Goal: Communication & Community: Answer question/provide support

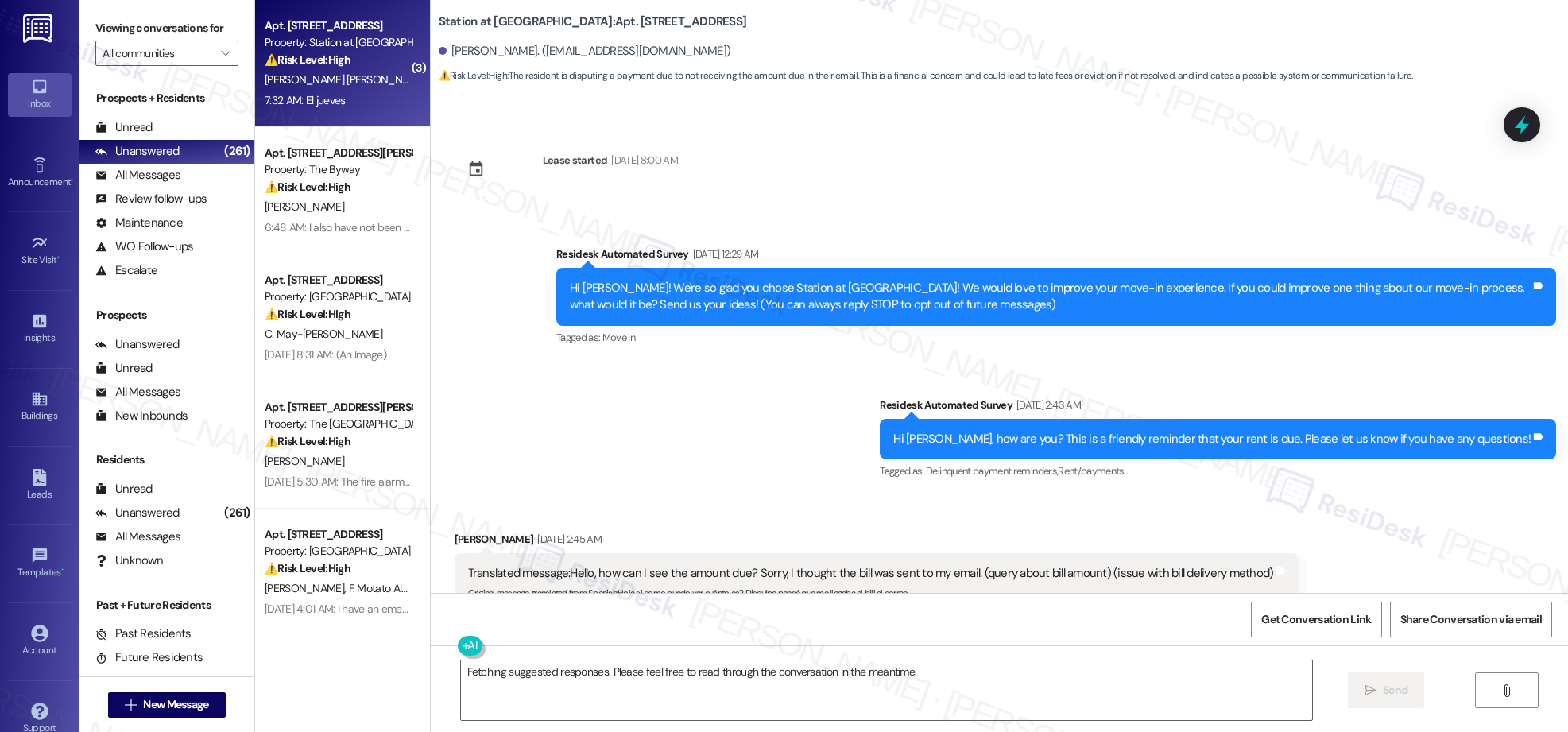
scroll to position [5852, 0]
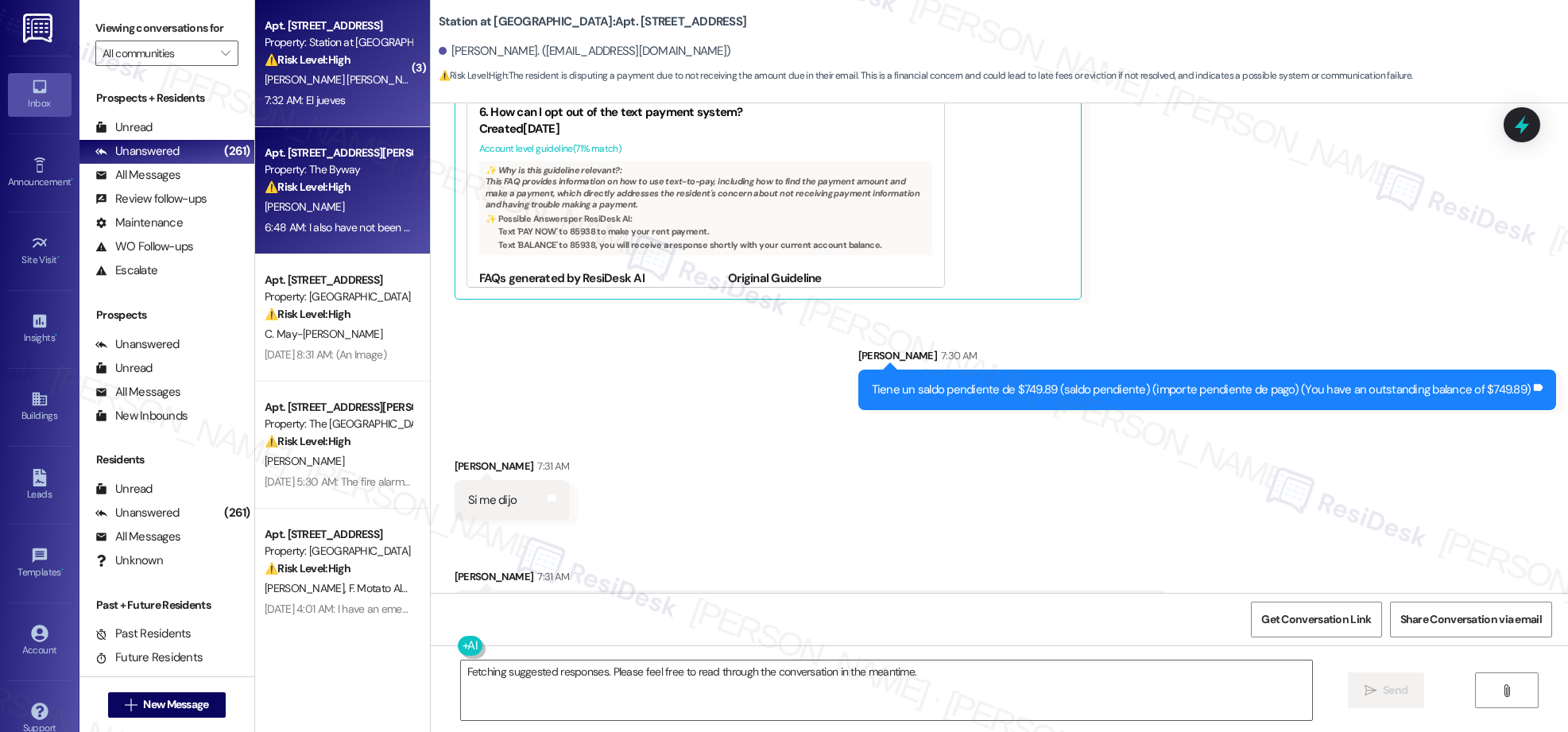
click at [301, 221] on div "6:48 AM: I also have not been getting responses about improper handicapped park…" at bounding box center [616, 227] width 703 height 14
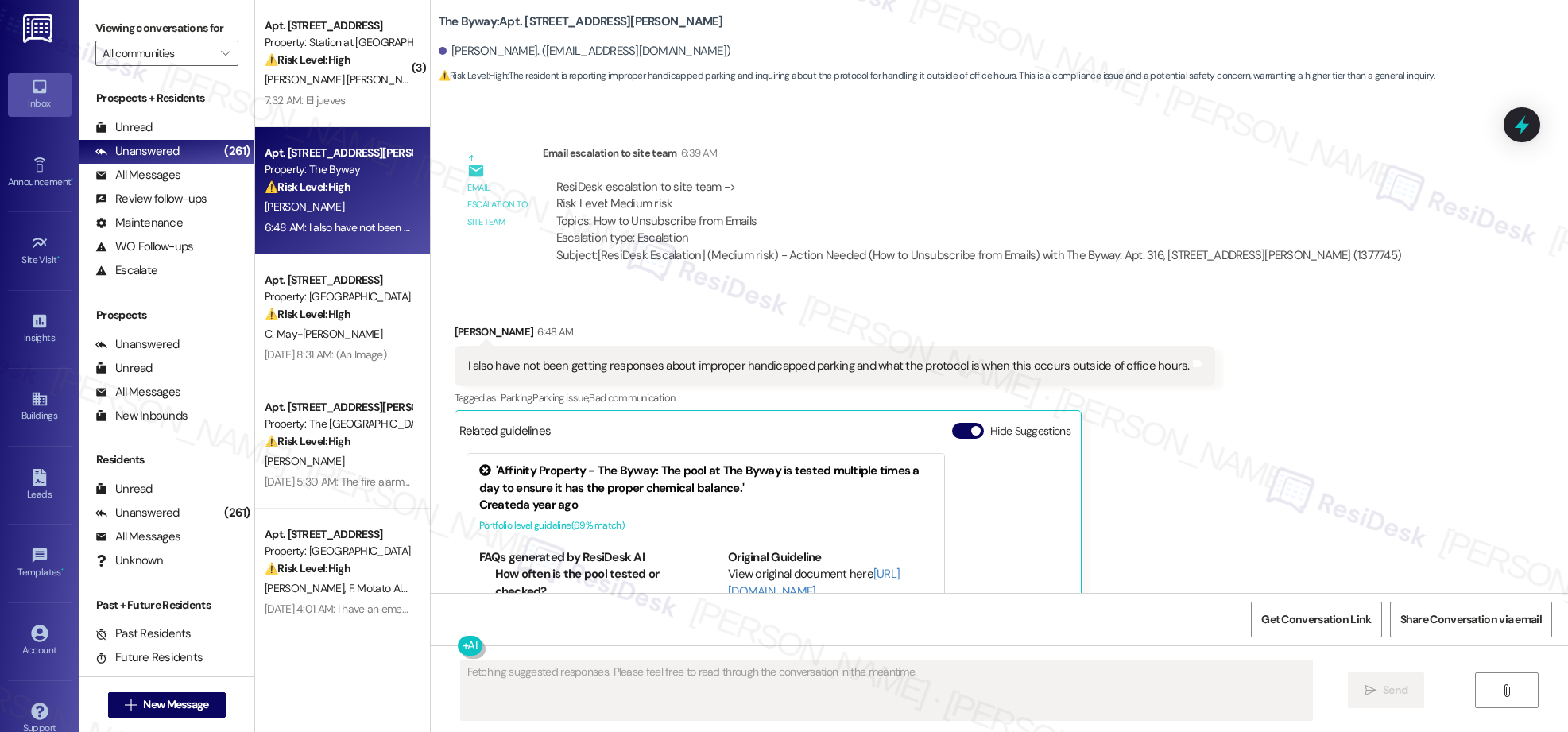
scroll to position [1370, 0]
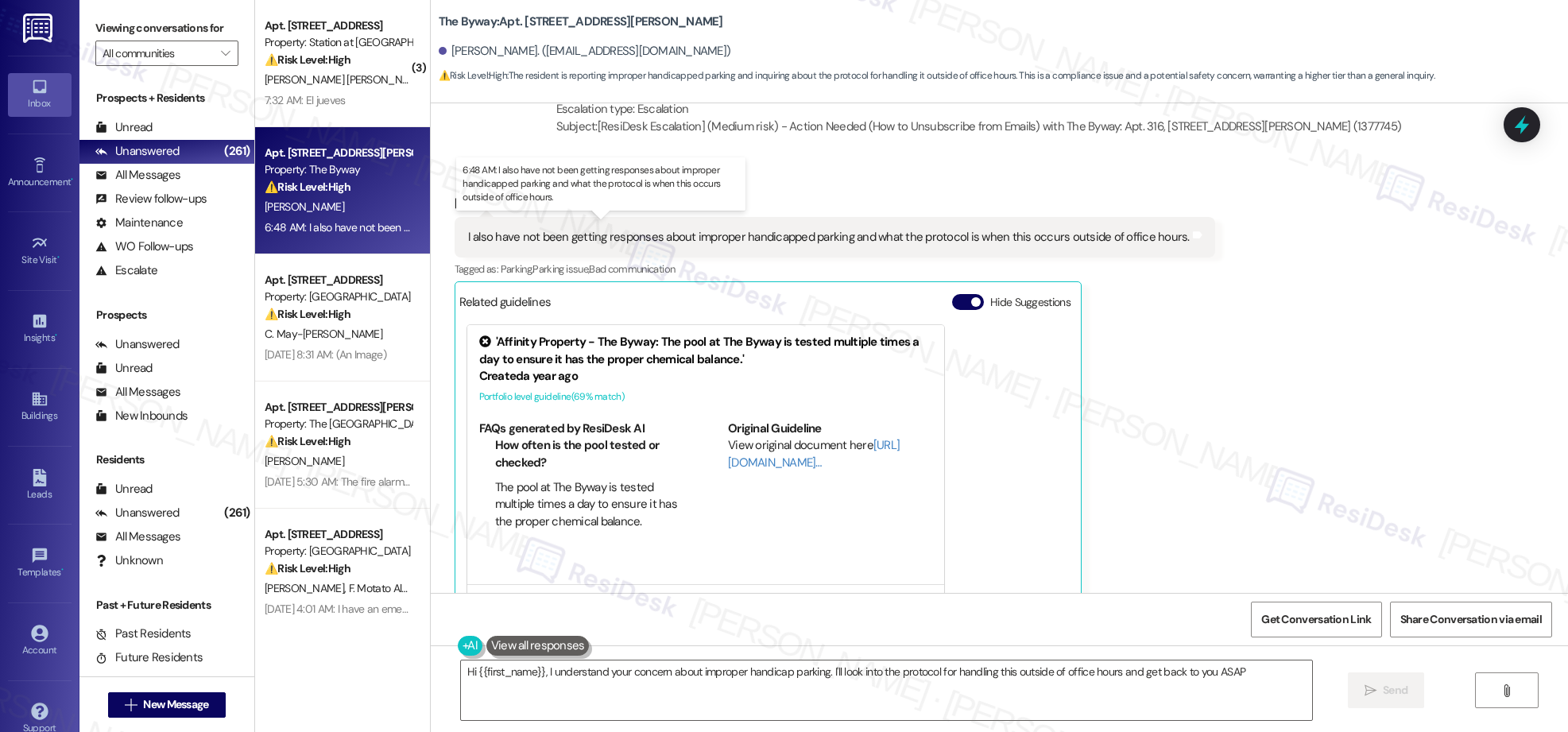
type textarea "Hi {{first_name}}, I understand your concern about improper handicap parking. I…"
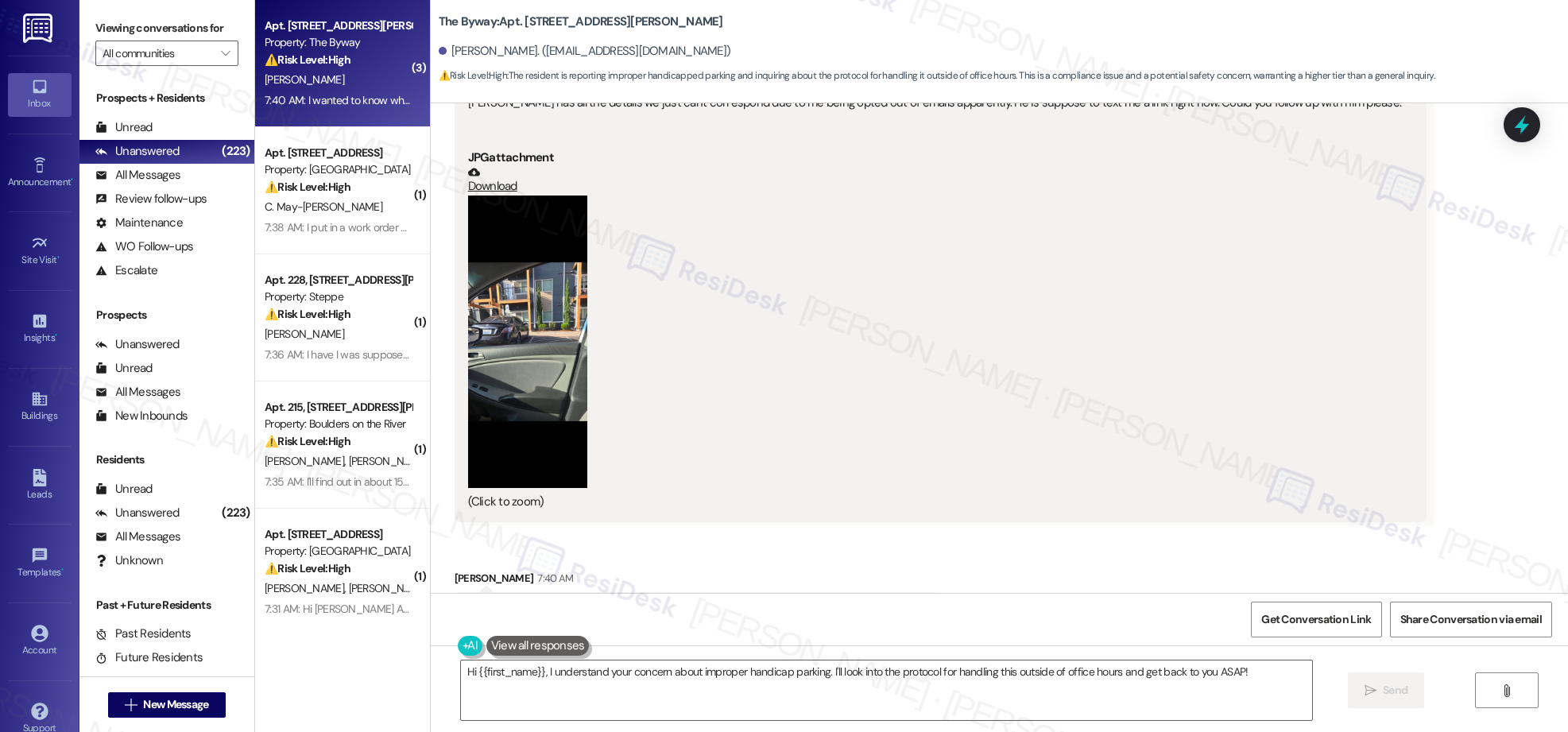
scroll to position [2100, 0]
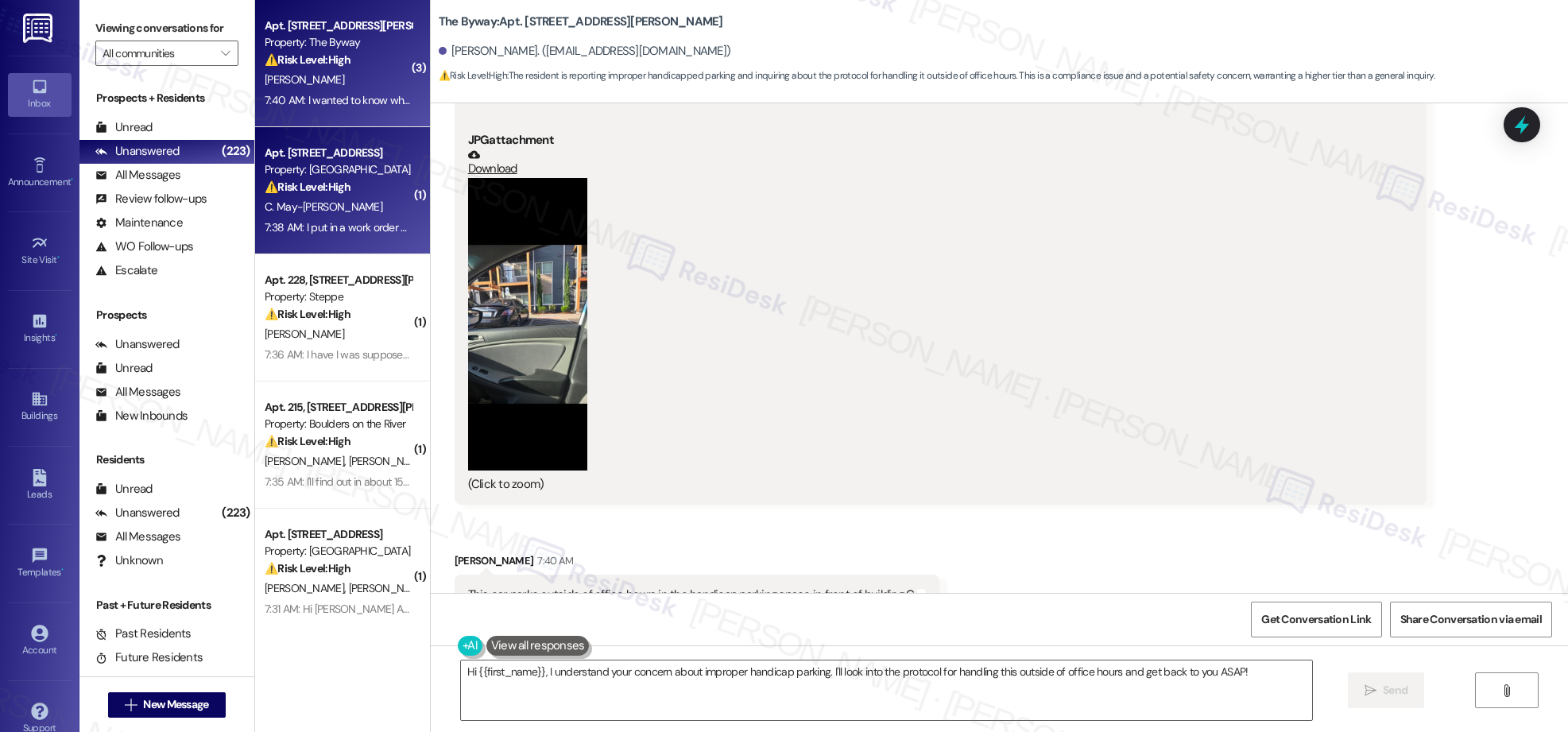
click at [306, 201] on span "C. May-[PERSON_NAME]" at bounding box center [324, 206] width 118 height 14
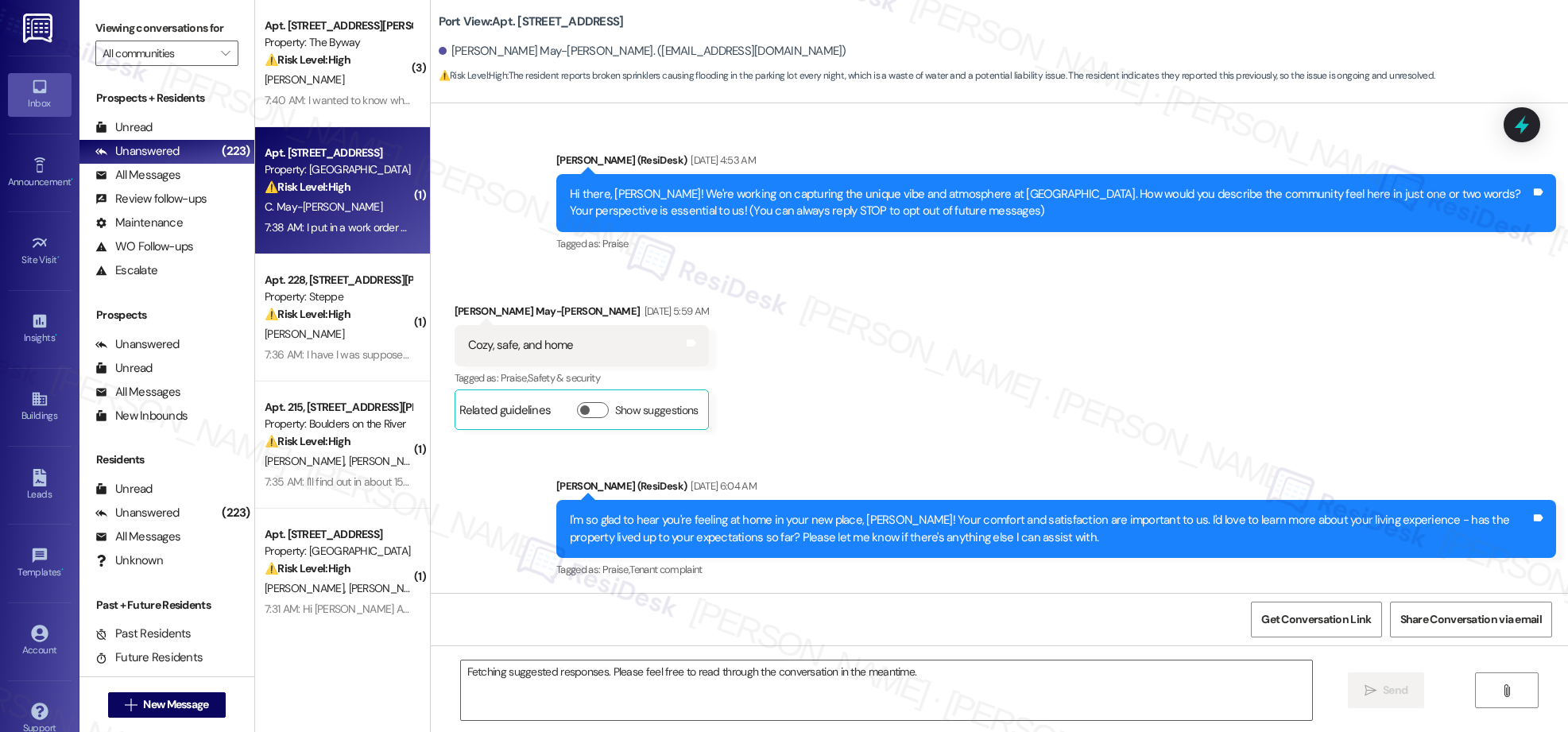
scroll to position [39440, 0]
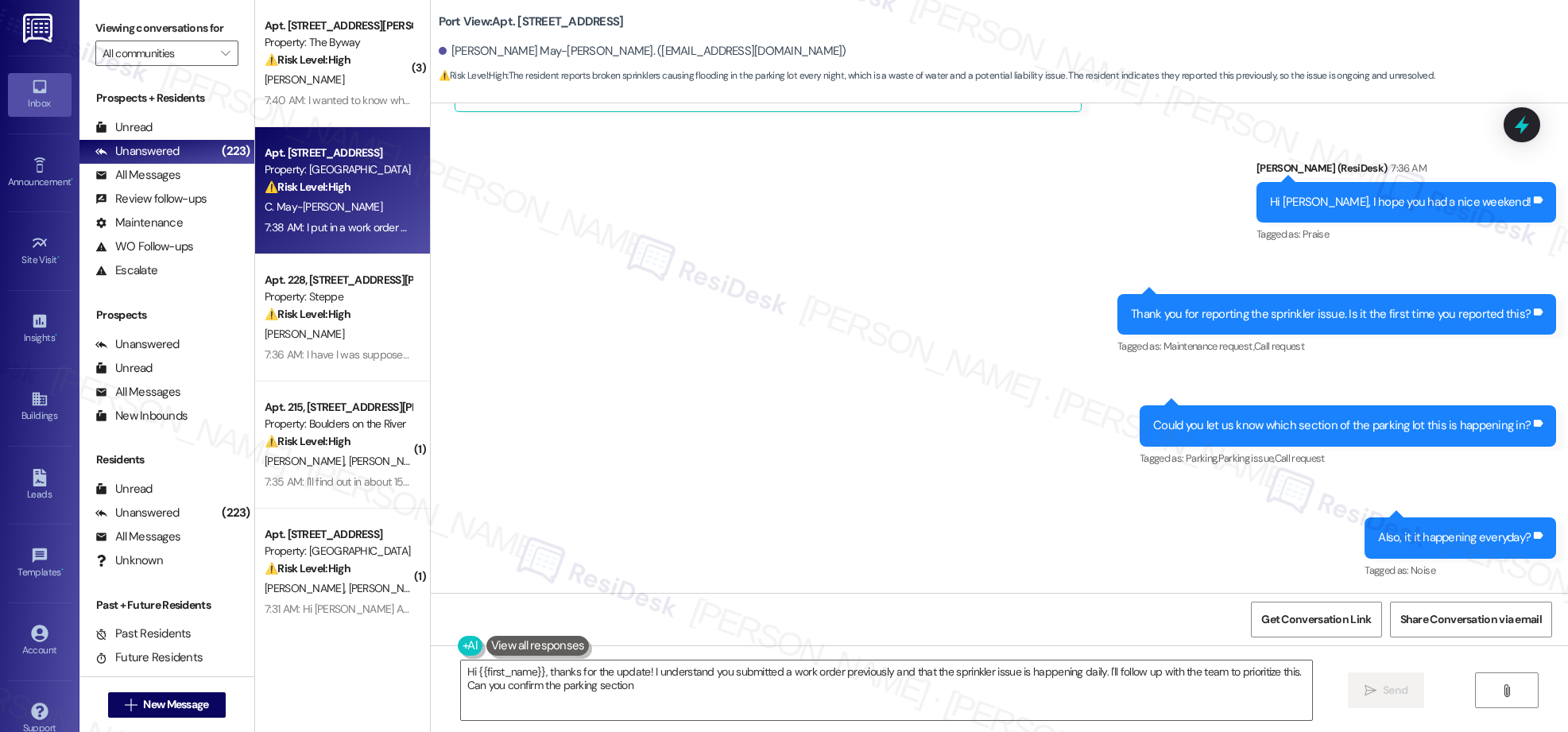
type textarea "Hi {{first_name}}, thanks for the update! I understand you submitted a work ord…"
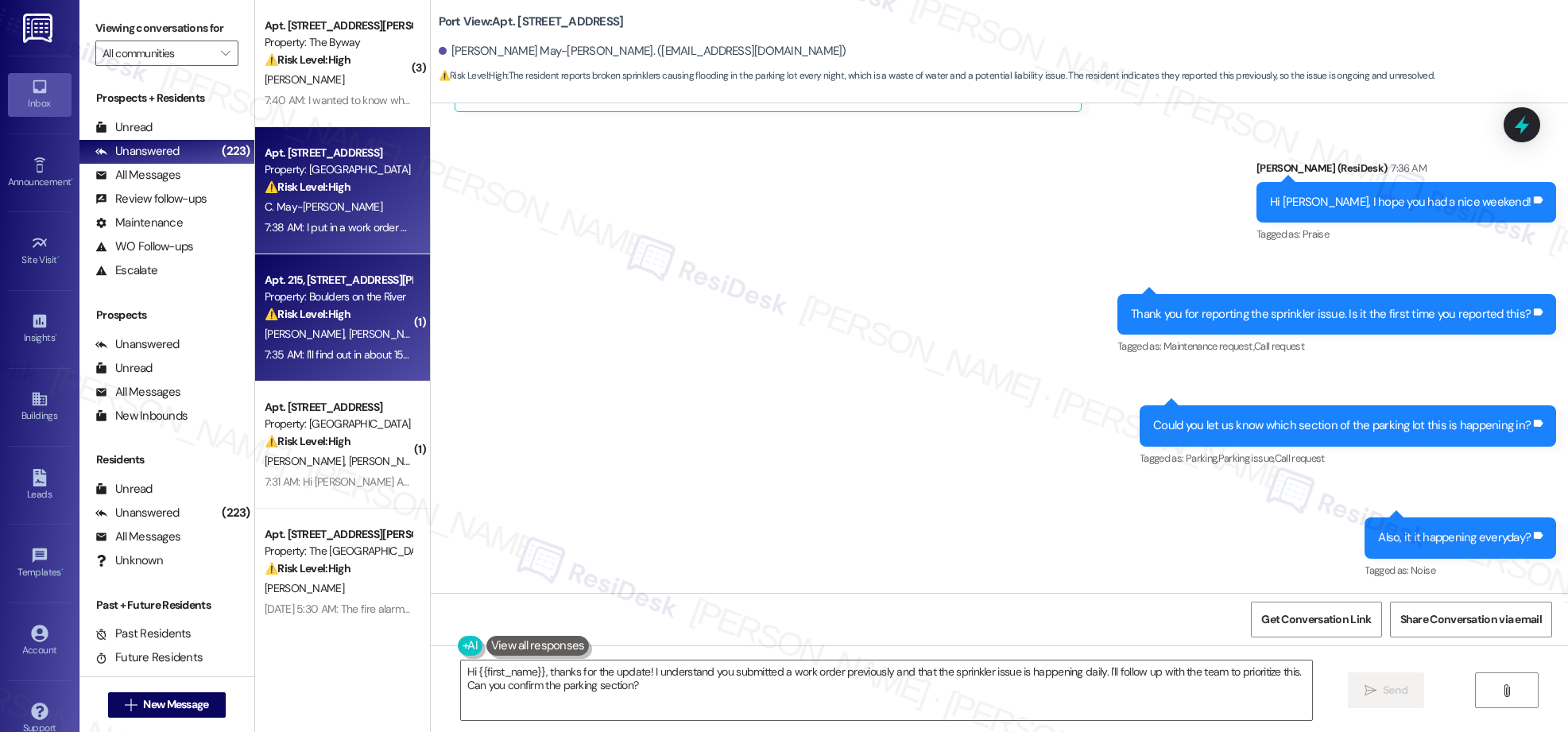
click at [275, 307] on strong "⚠️ Risk Level: High" at bounding box center [307, 313] width 86 height 14
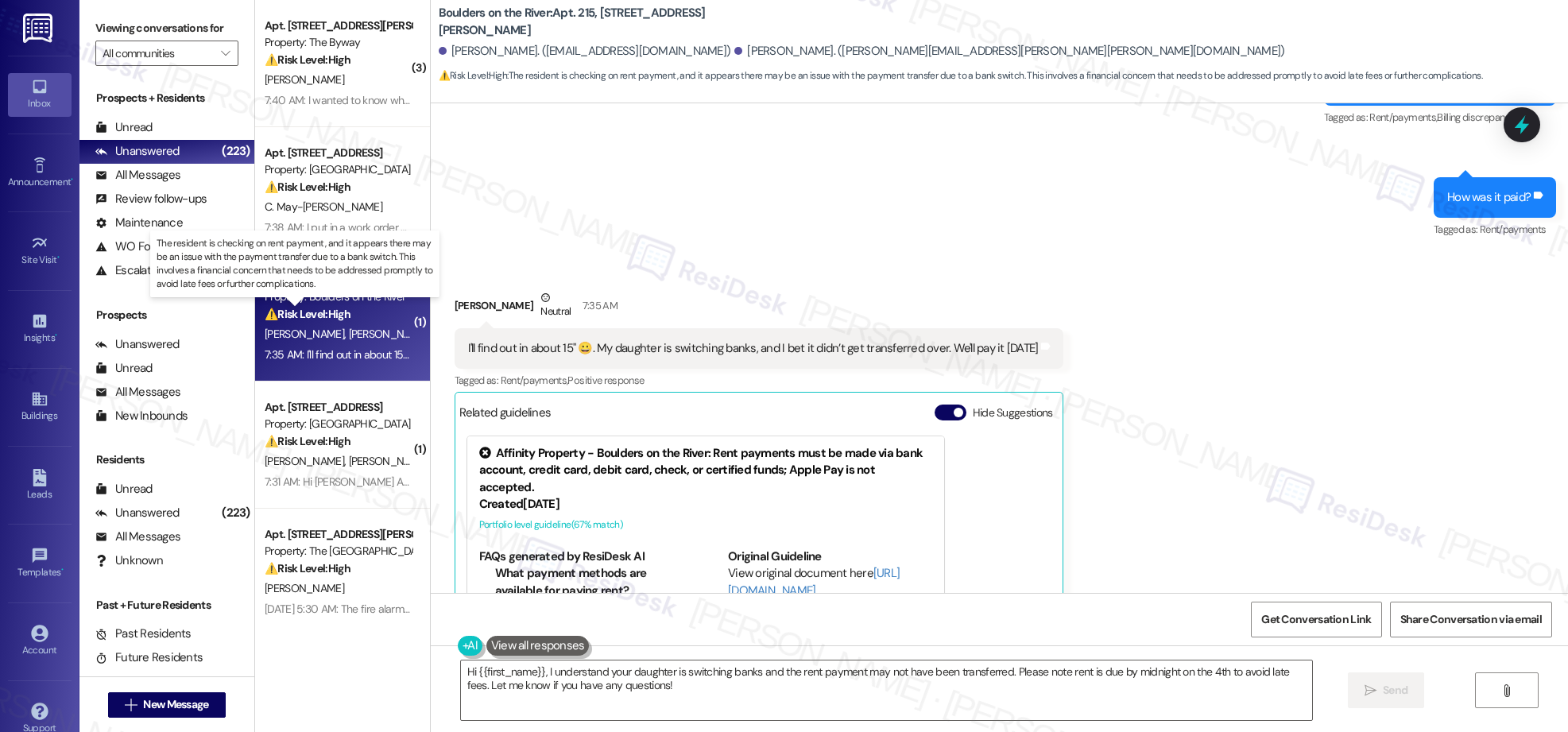
scroll to position [1091, 0]
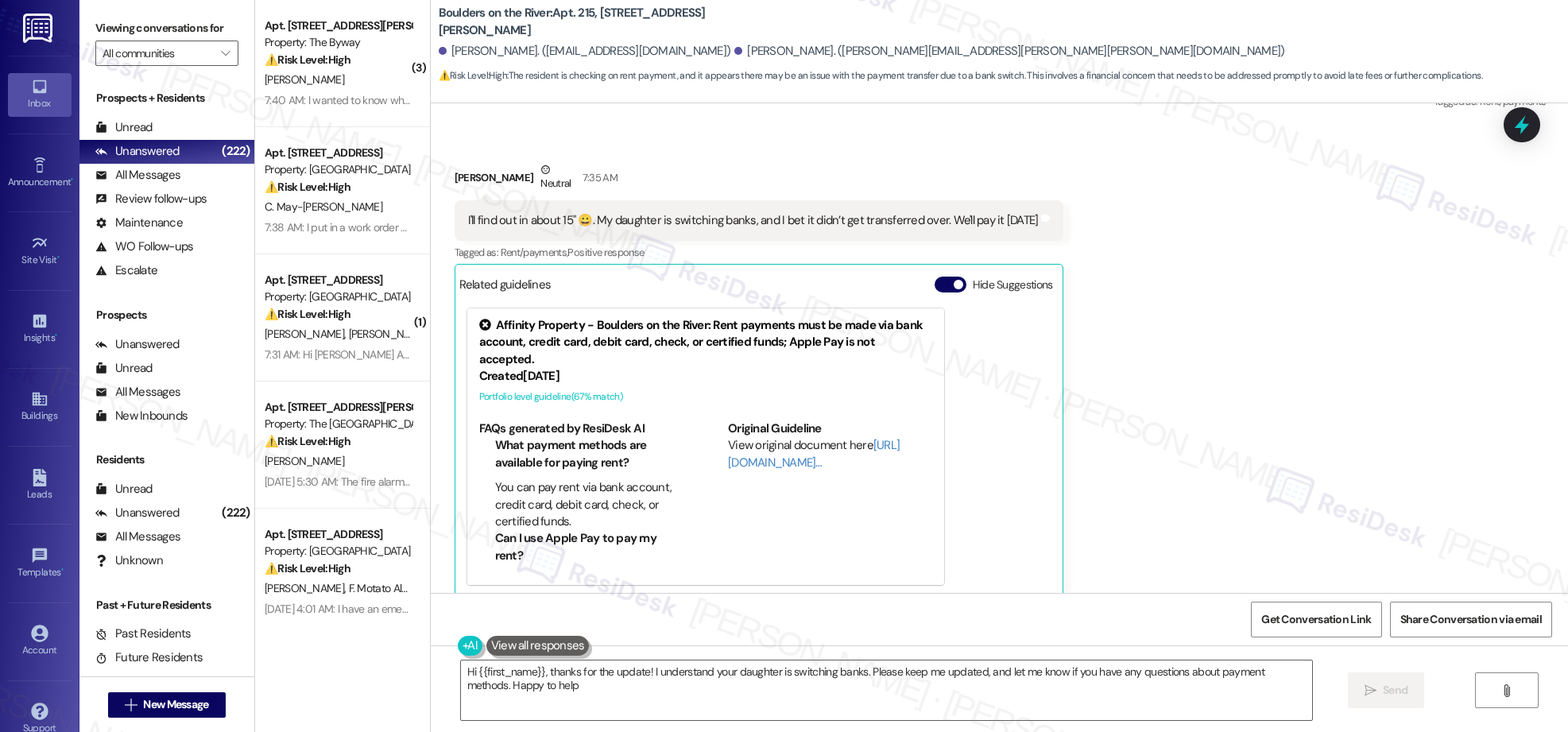
type textarea "Hi {{first_name}}, thanks for the update! I understand your daughter is switchi…"
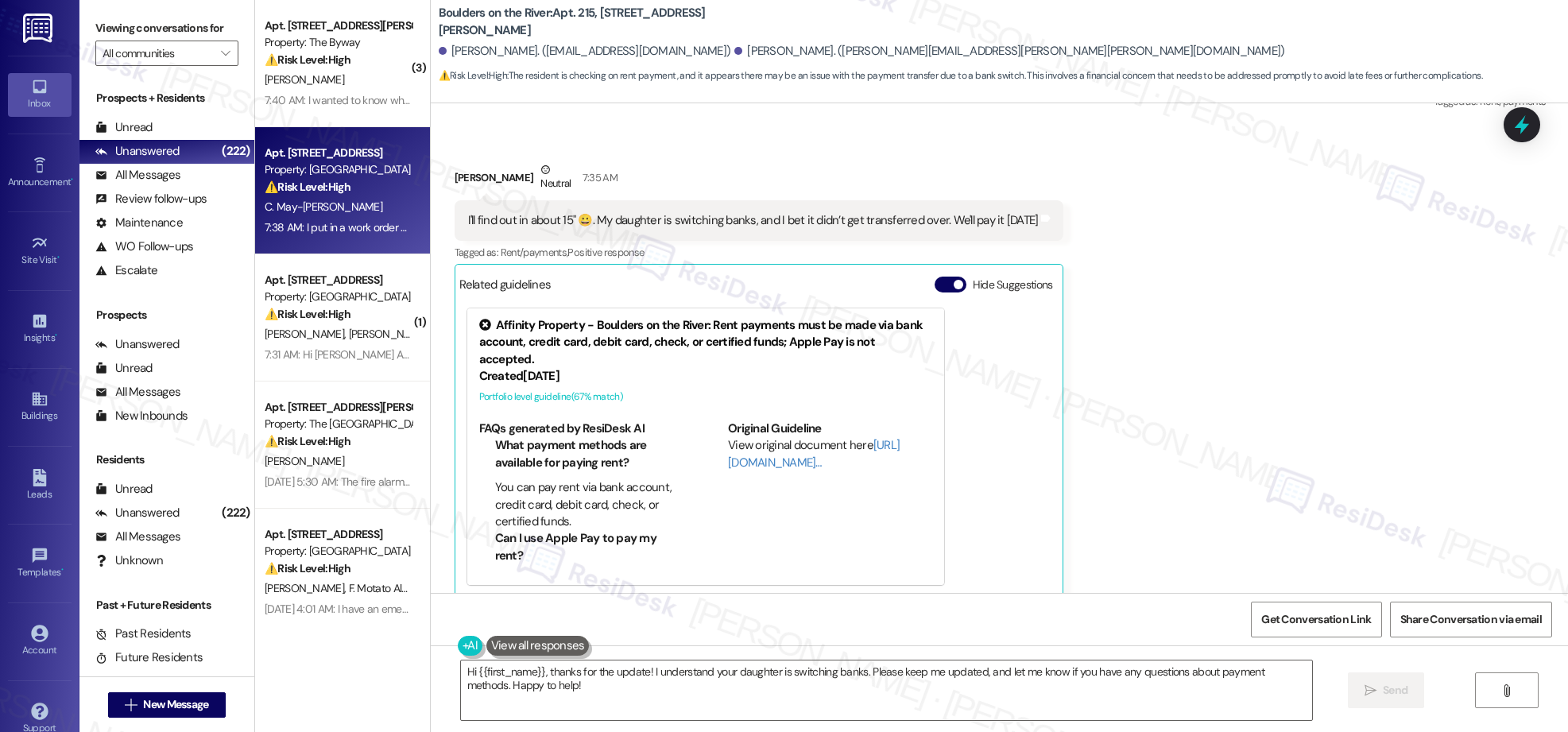
click at [345, 210] on div "C. May-[PERSON_NAME]" at bounding box center [338, 207] width 150 height 20
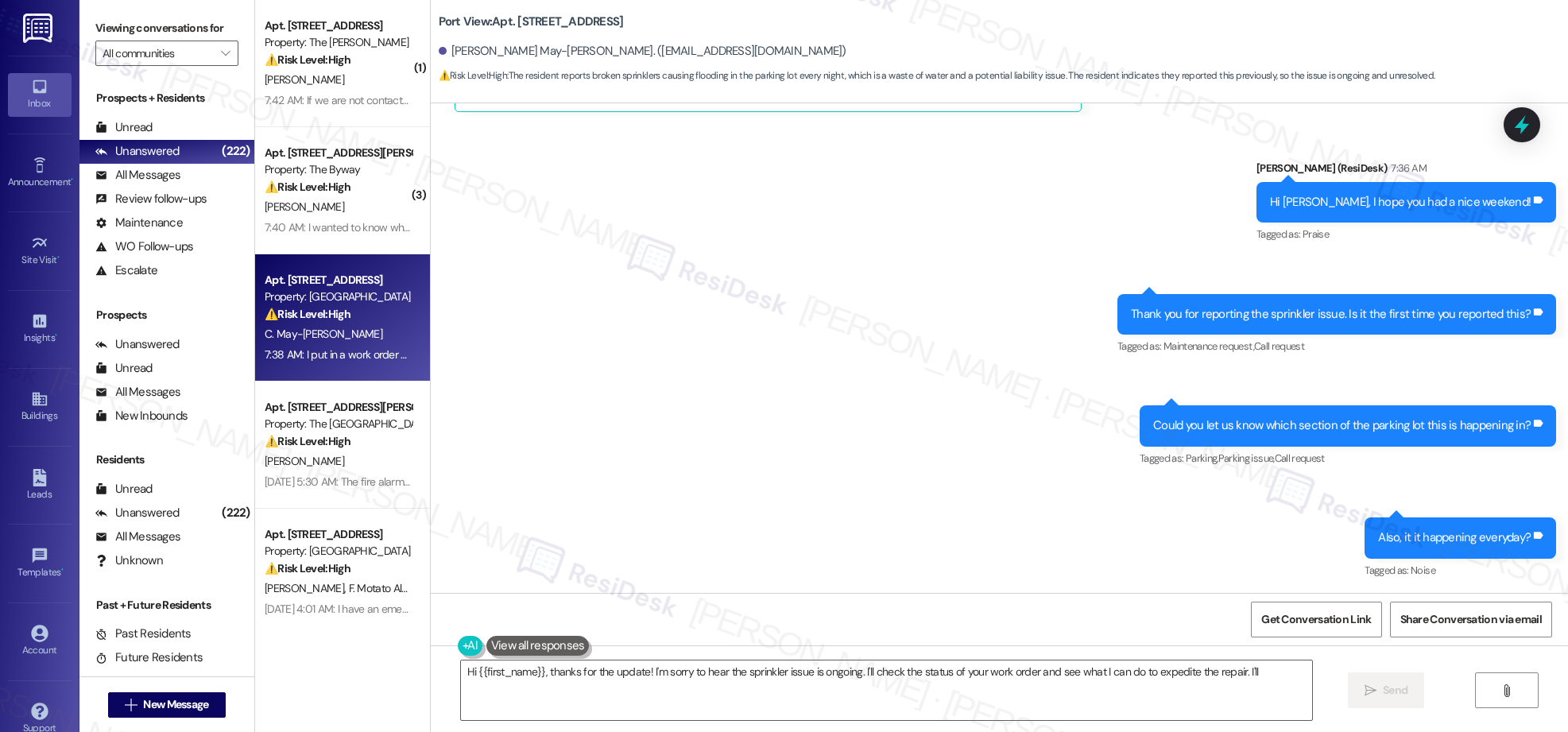
scroll to position [39440, 0]
type textarea "Hi {{first_name}}, thanks for the update! I'm sorry to hear the sprinkler issue…"
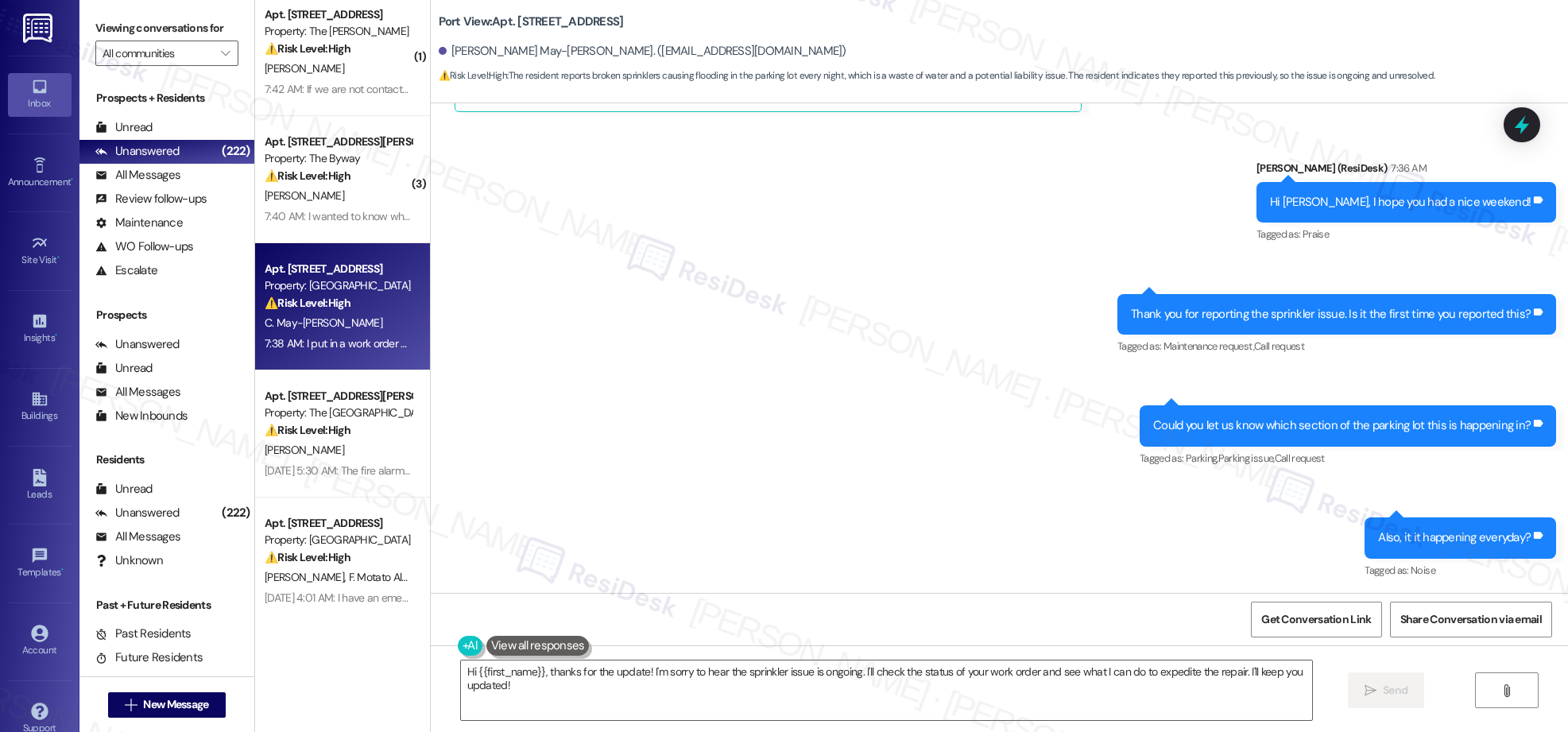
click at [309, 416] on div "( 1 ) Apt. 111, [STREET_ADDRESS] Property: The [PERSON_NAME] ⚠️ Risk Level: Hig…" at bounding box center [343, 309] width 175 height 619
click at [309, 416] on div "Property: The [GEOGRAPHIC_DATA]" at bounding box center [338, 410] width 147 height 16
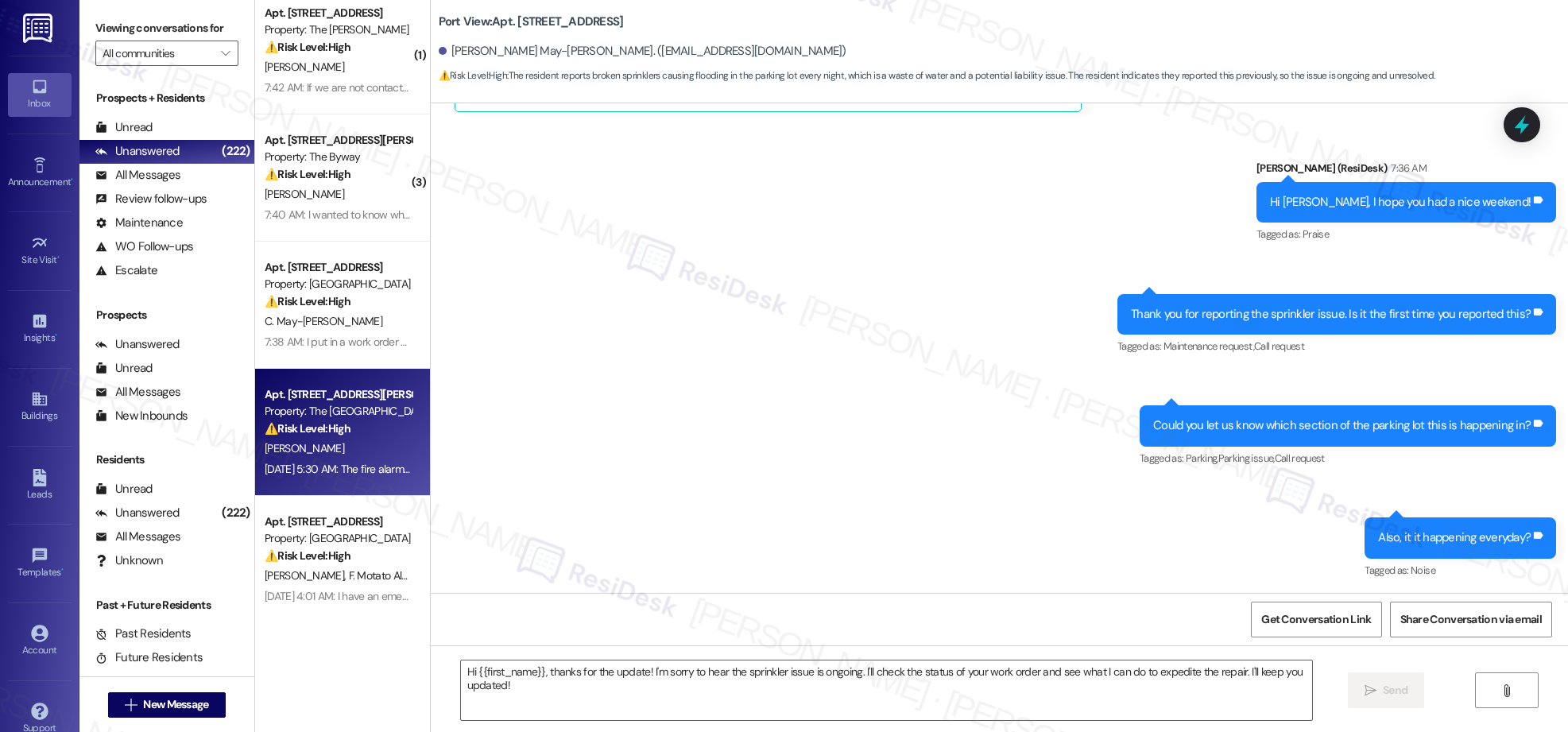
click at [310, 416] on div "Property: The [GEOGRAPHIC_DATA]" at bounding box center [338, 410] width 147 height 16
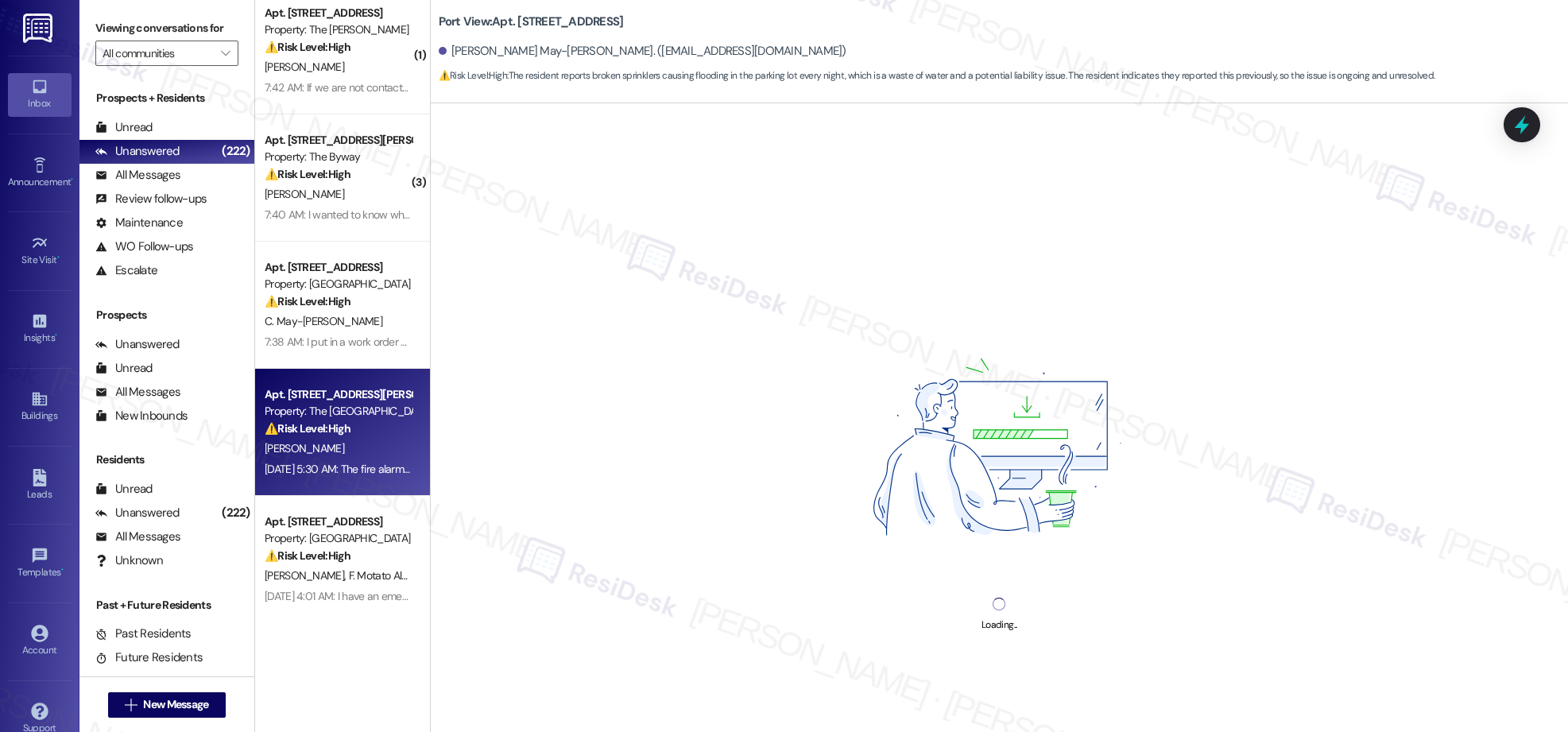
click at [337, 417] on div "Property: The [GEOGRAPHIC_DATA]" at bounding box center [338, 410] width 147 height 16
click at [337, 418] on div "Property: The [GEOGRAPHIC_DATA]" at bounding box center [338, 410] width 147 height 16
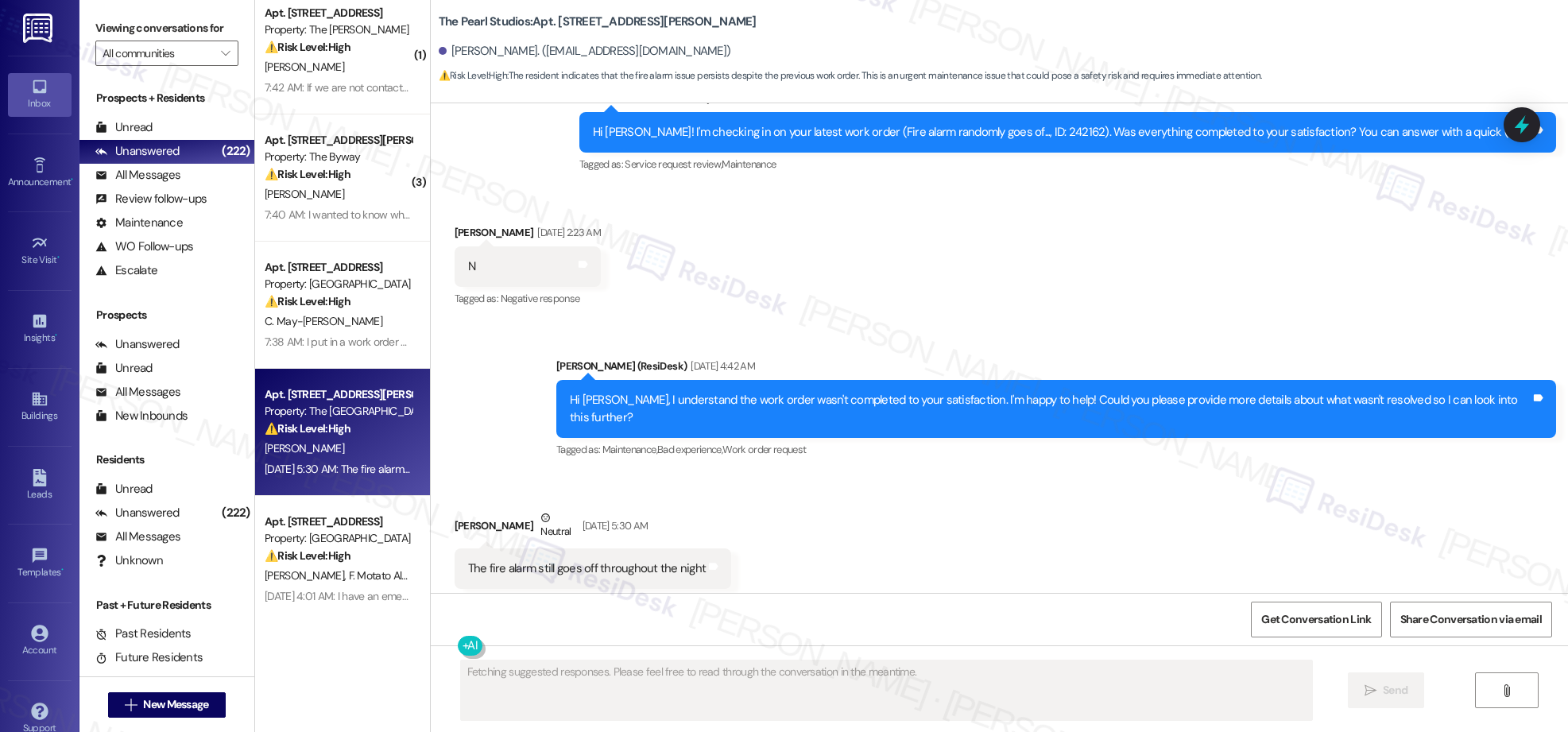
scroll to position [467, 0]
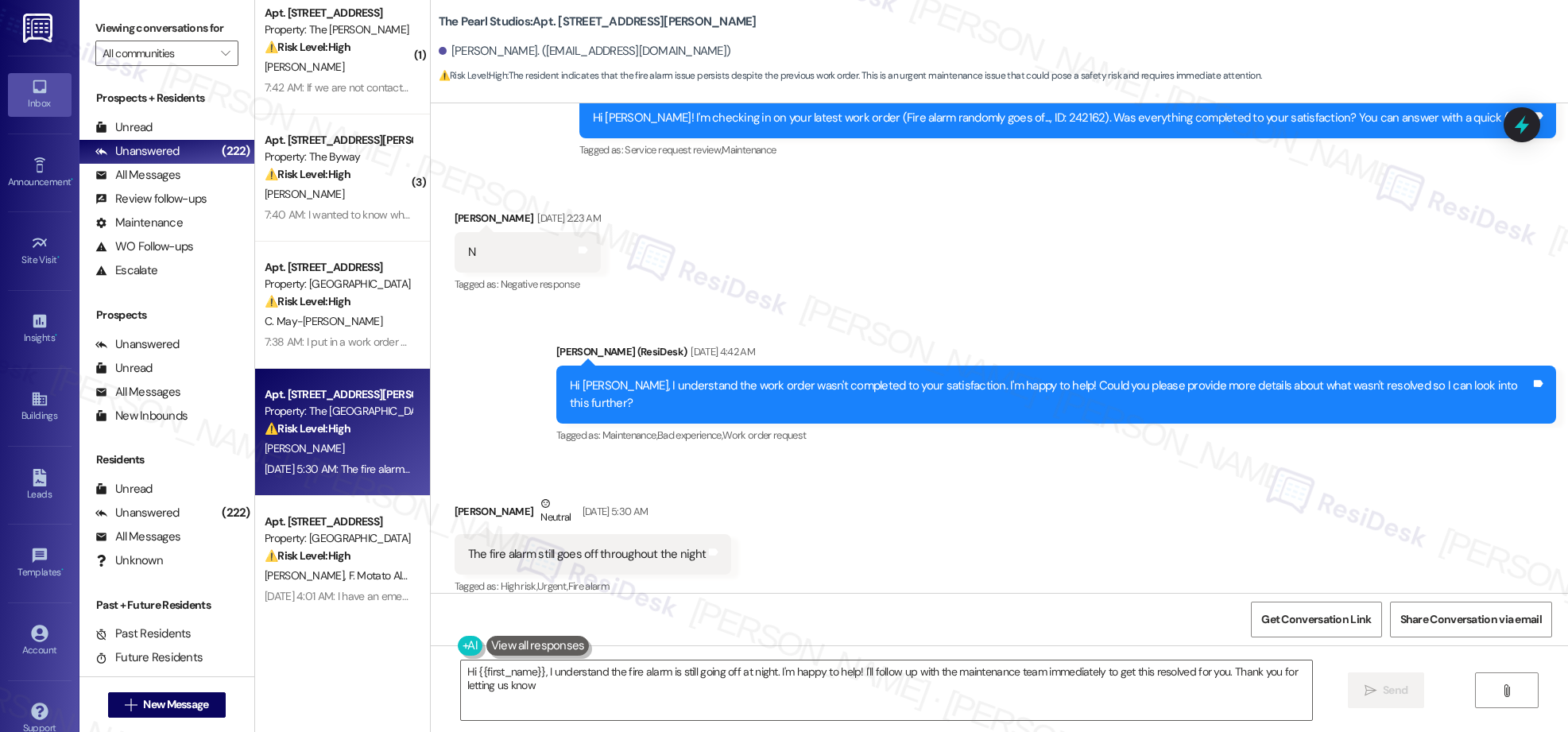
type textarea "Hi {{first_name}}, I understand the fire alarm is still going off at night. I'm…"
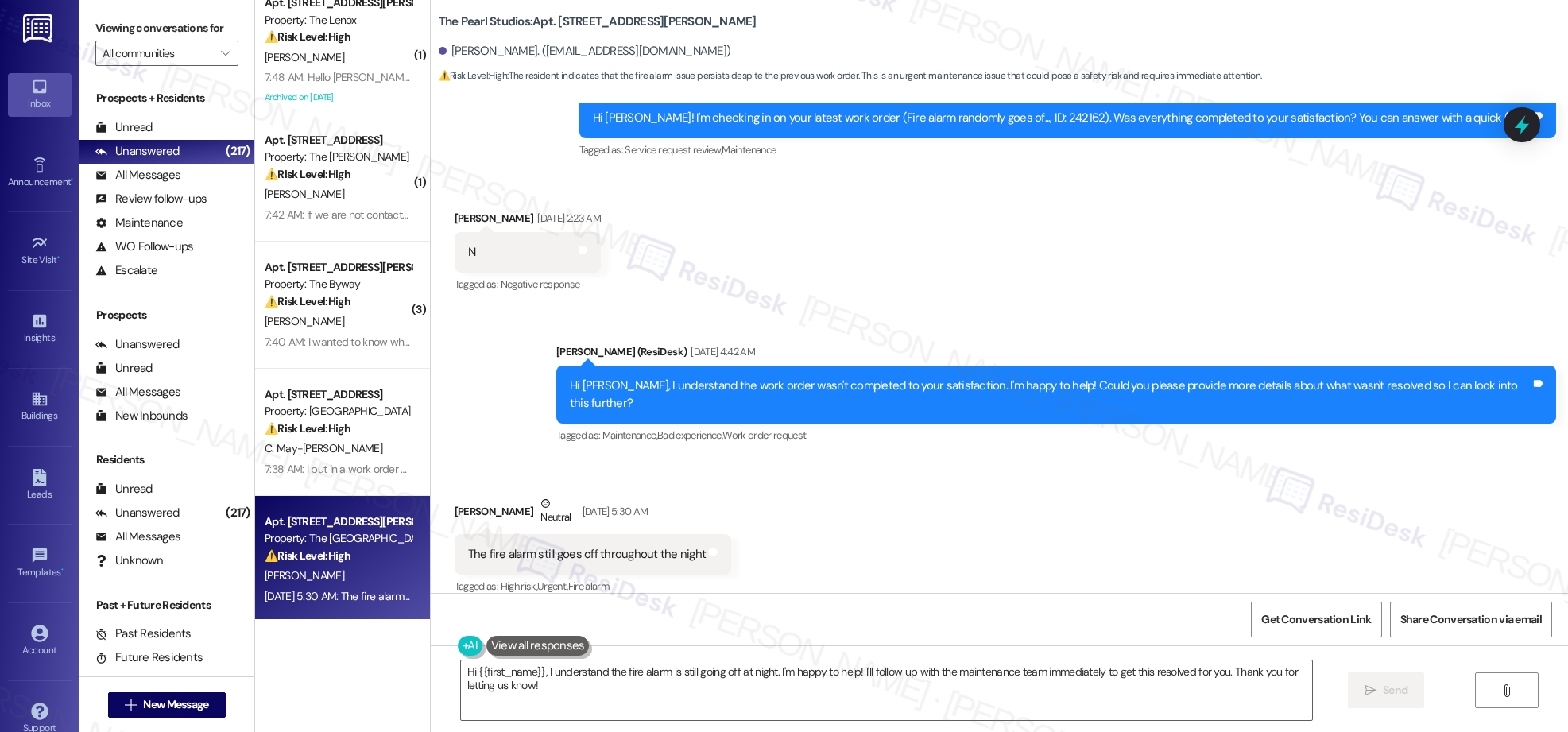
scroll to position [13, 0]
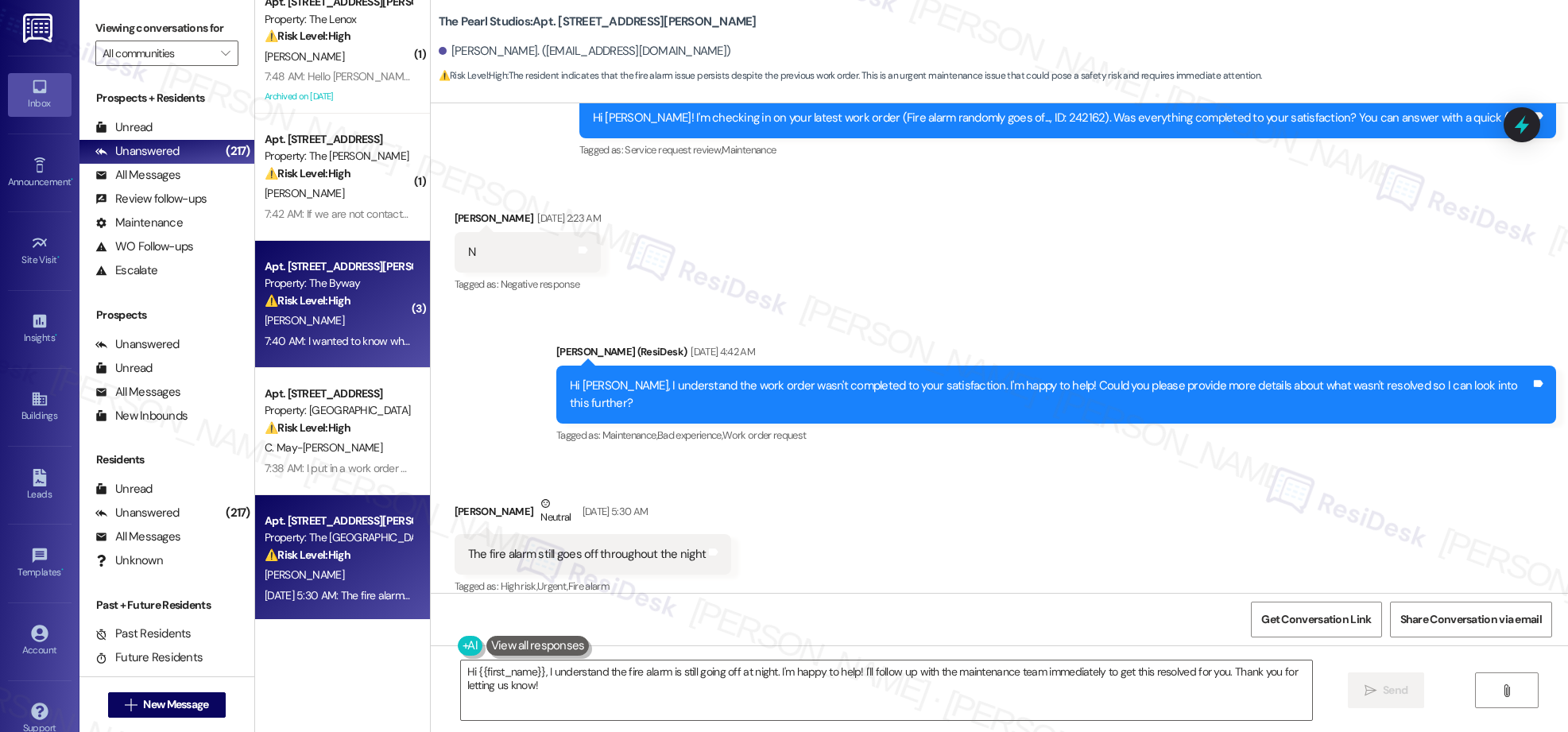
click at [325, 327] on div "[PERSON_NAME]" at bounding box center [338, 321] width 150 height 20
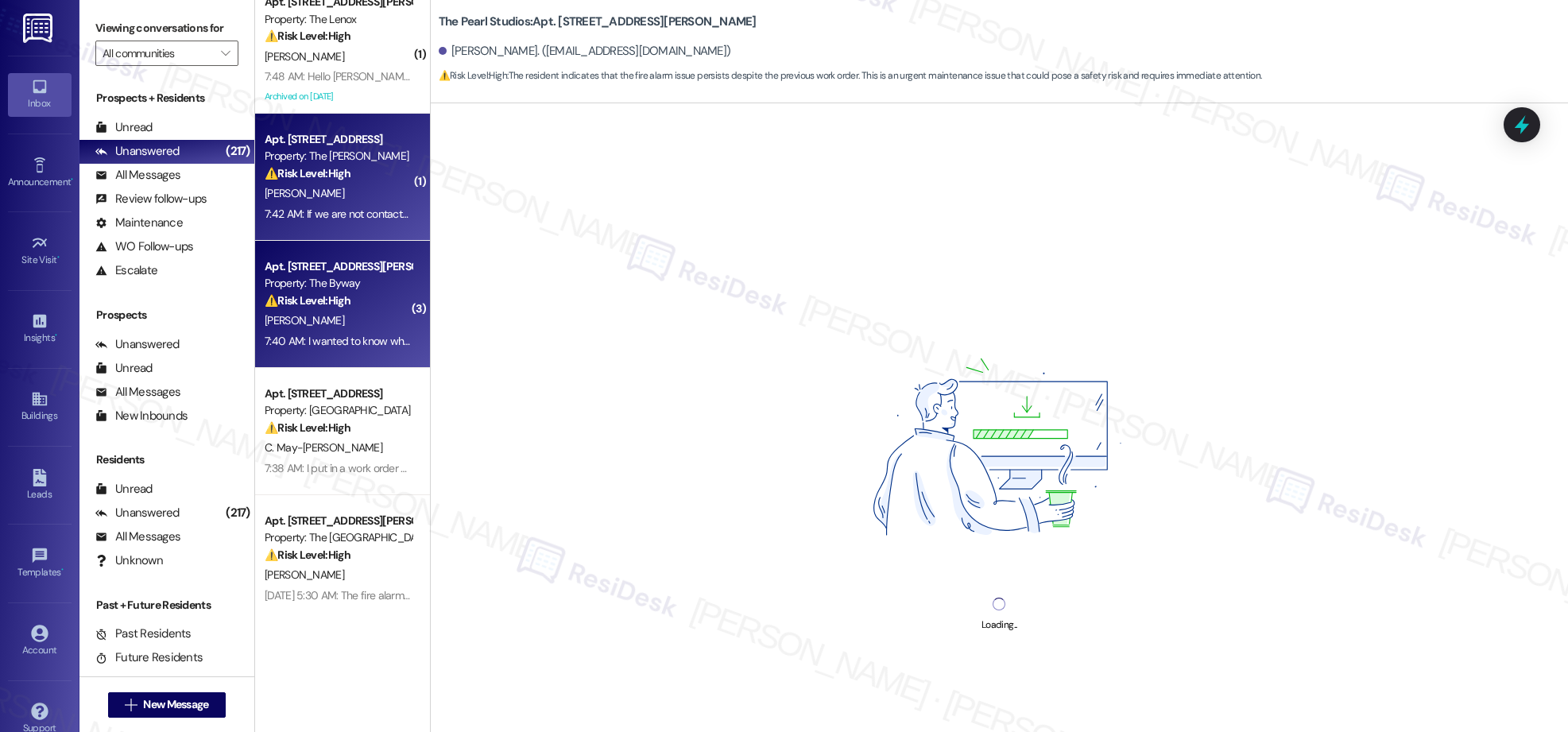
click at [373, 195] on div "[PERSON_NAME]" at bounding box center [338, 194] width 150 height 20
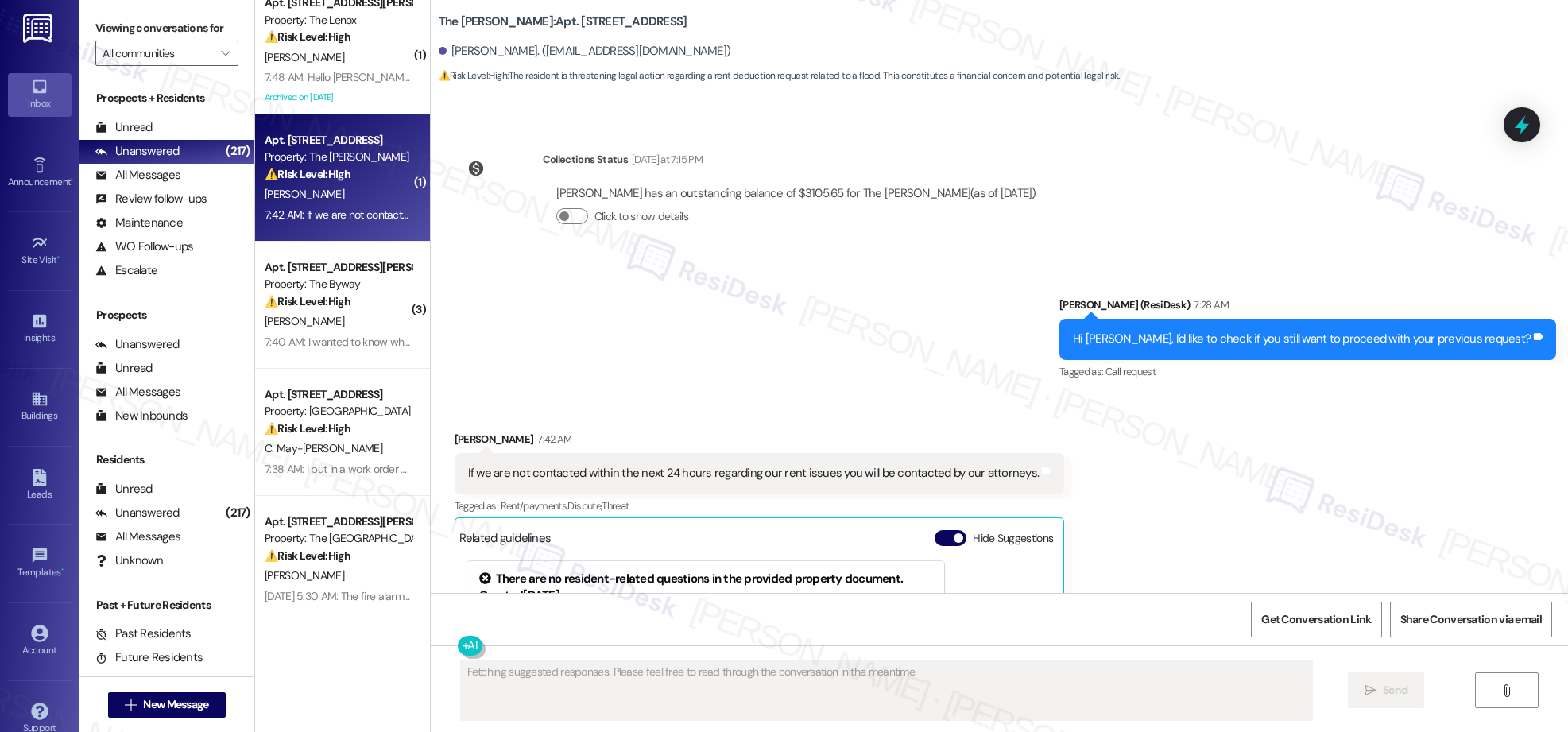
scroll to position [4948, 0]
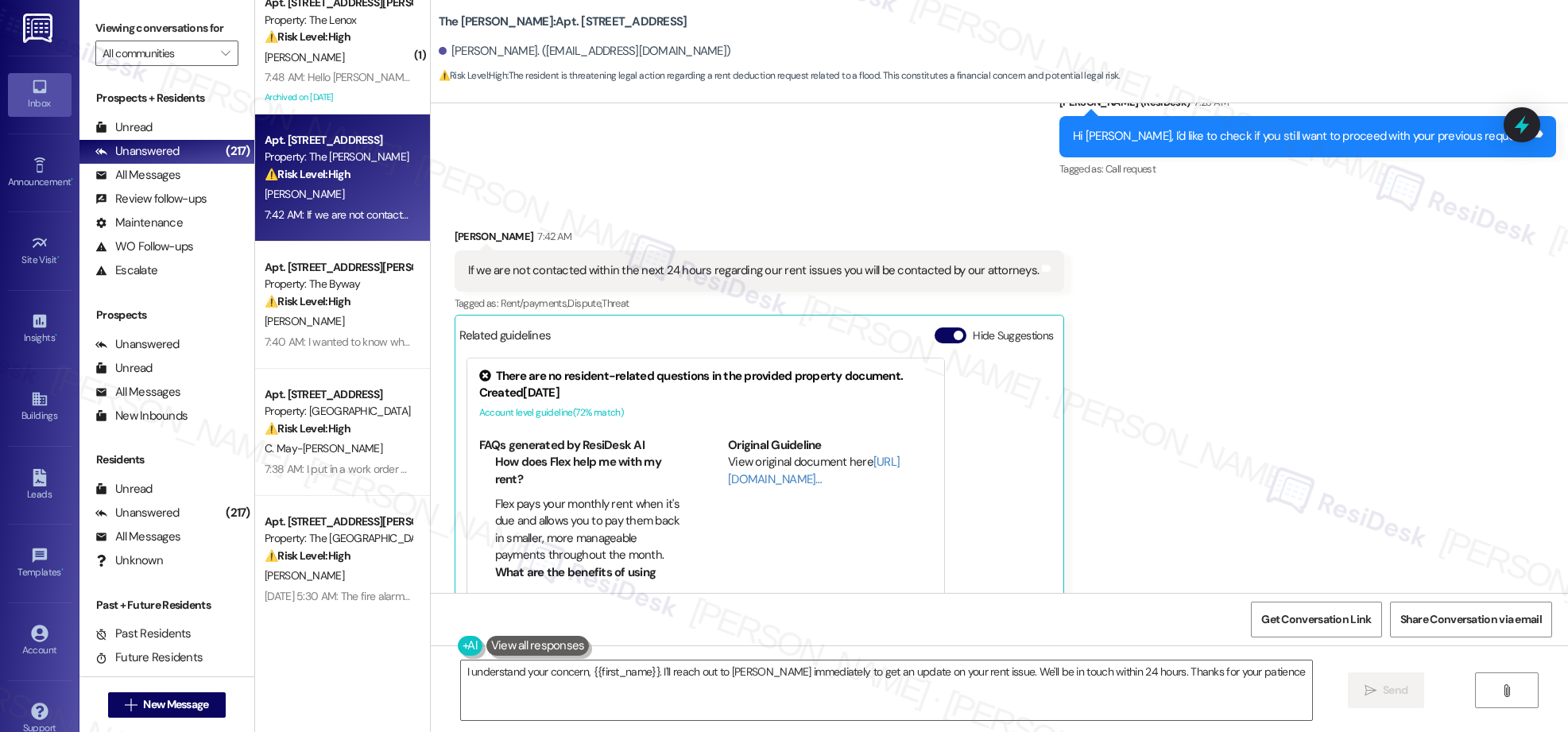
type textarea "I understand your concern, {{first_name}}. I'll reach out to [PERSON_NAME] imme…"
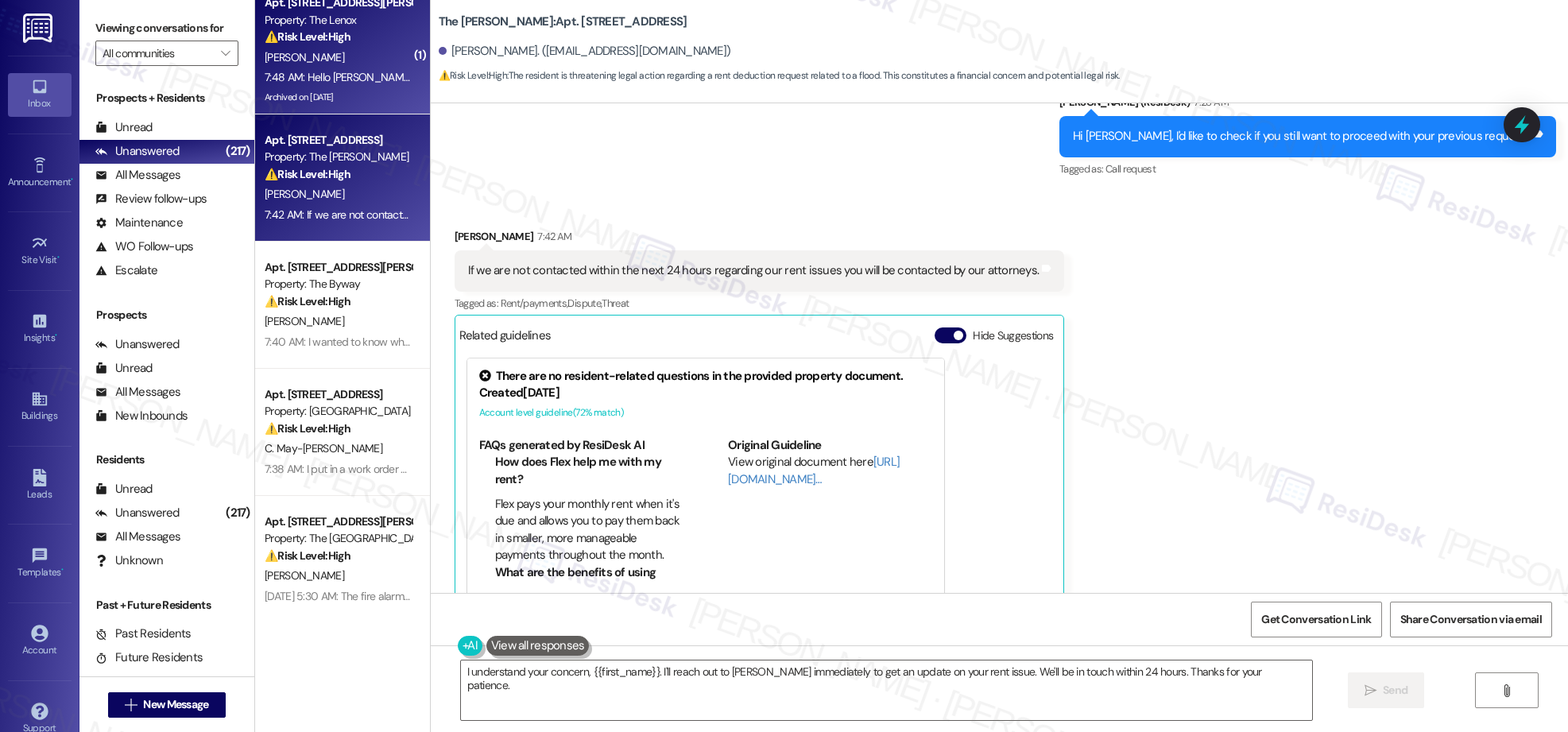
click at [325, 80] on div "7:48 AM: Hello [PERSON_NAME], this is [PERSON_NAME] from apartment 409. I’m cur…" at bounding box center [1279, 77] width 2028 height 14
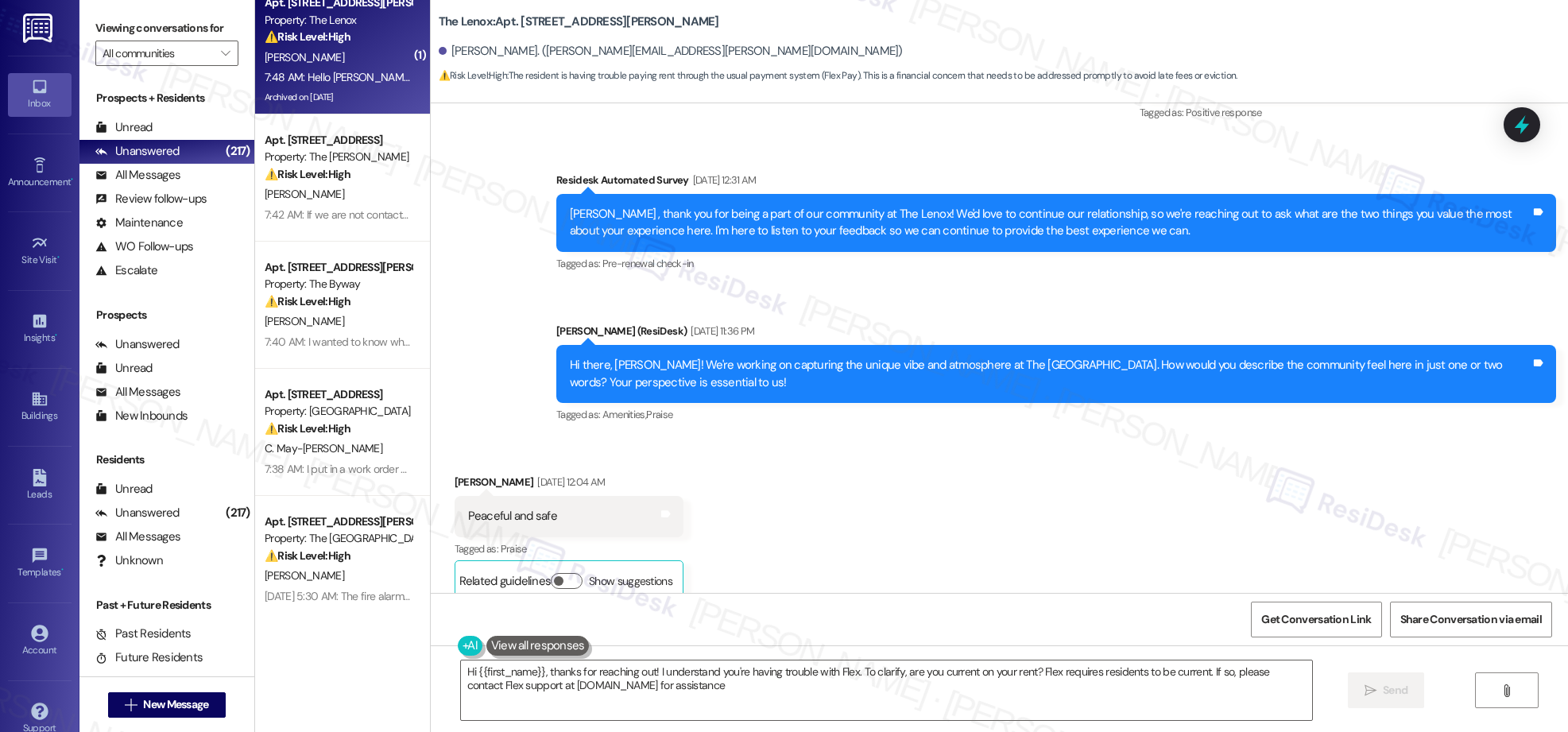
type textarea "Hi {{first_name}}, thanks for reaching out! I understand you're having trouble …"
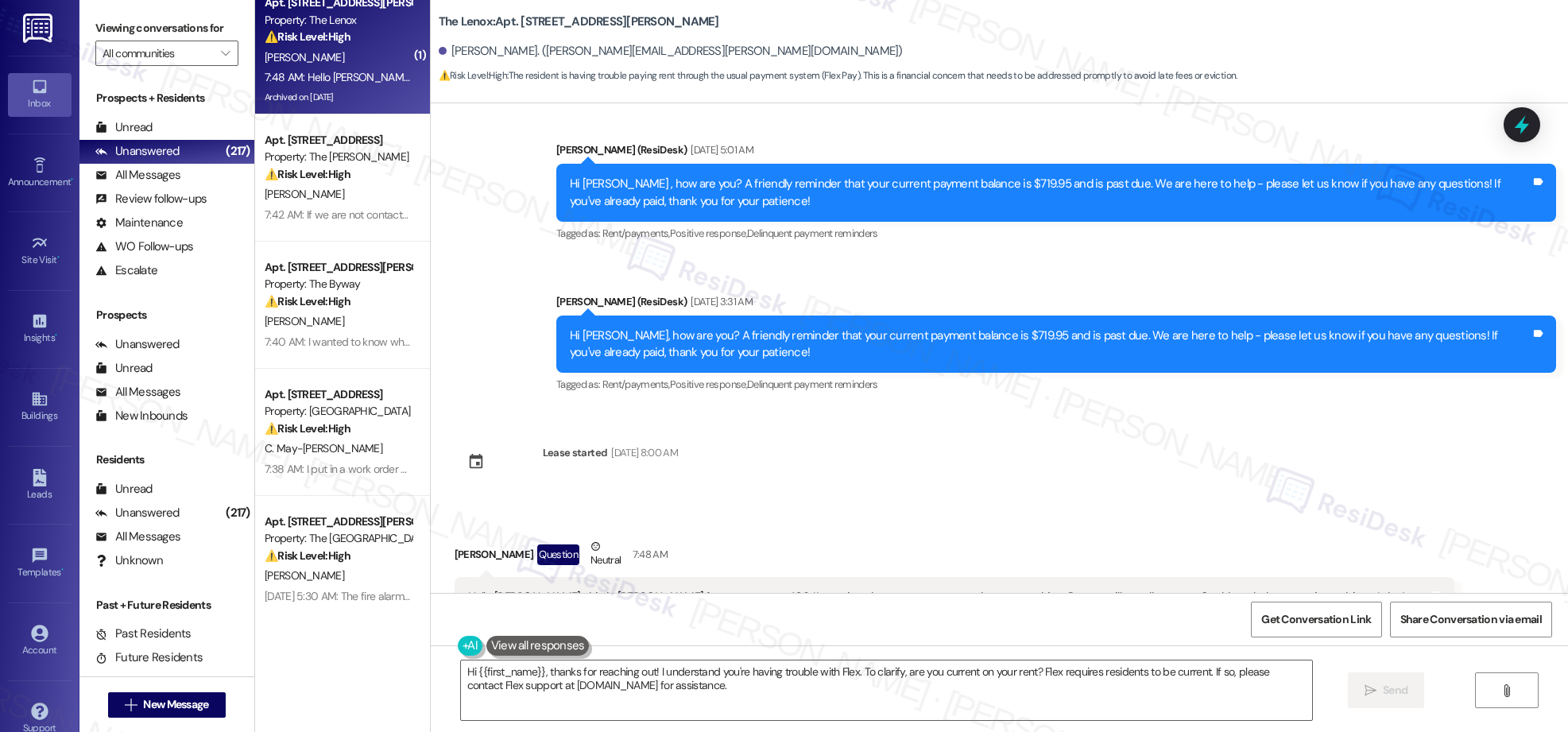
scroll to position [3667, 0]
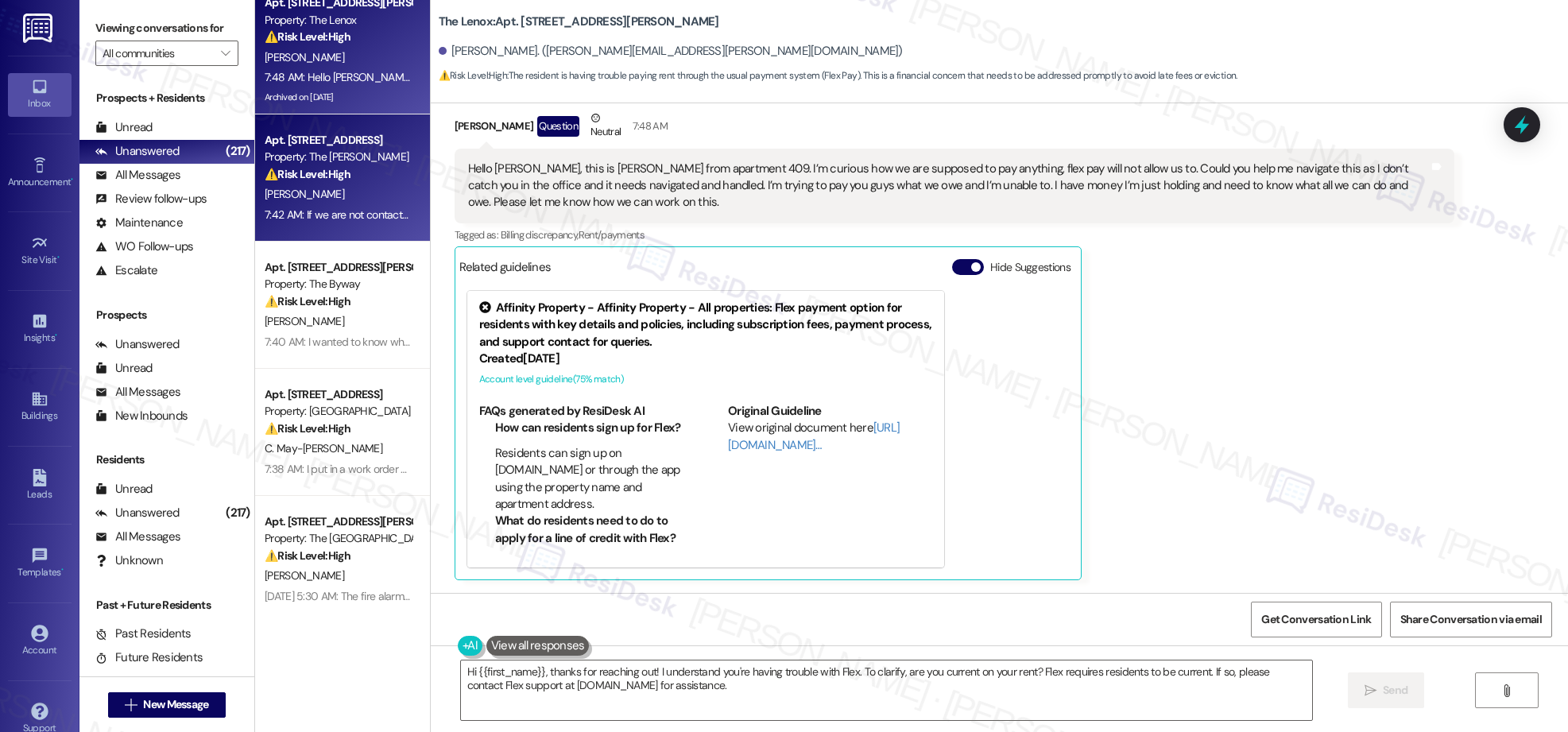
click at [357, 183] on div "⚠️ Risk Level: High The resident is threatening legal action regarding a rent d…" at bounding box center [338, 173] width 147 height 16
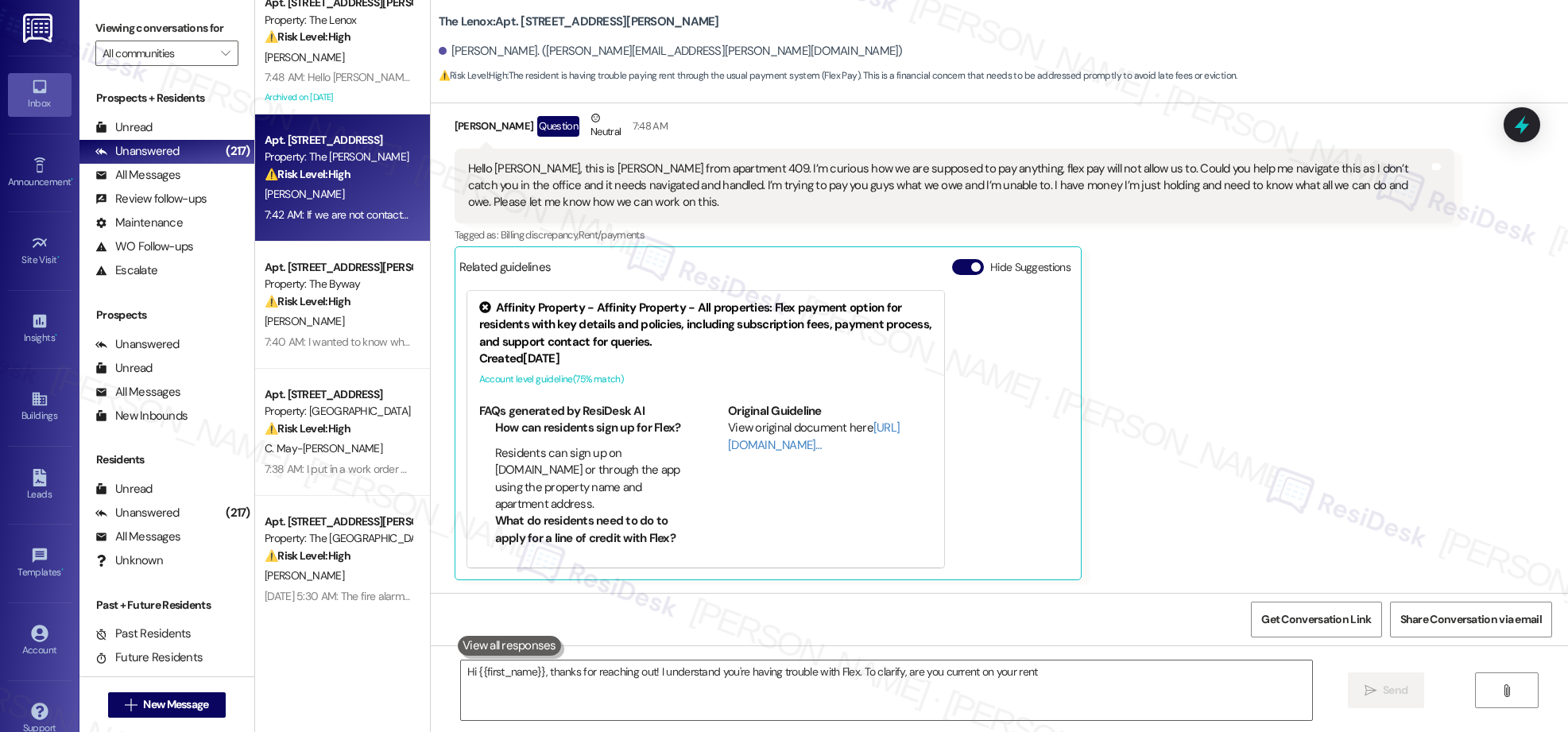
type textarea "Hi {{first_name}}, thanks for reaching out! I understand you're having trouble …"
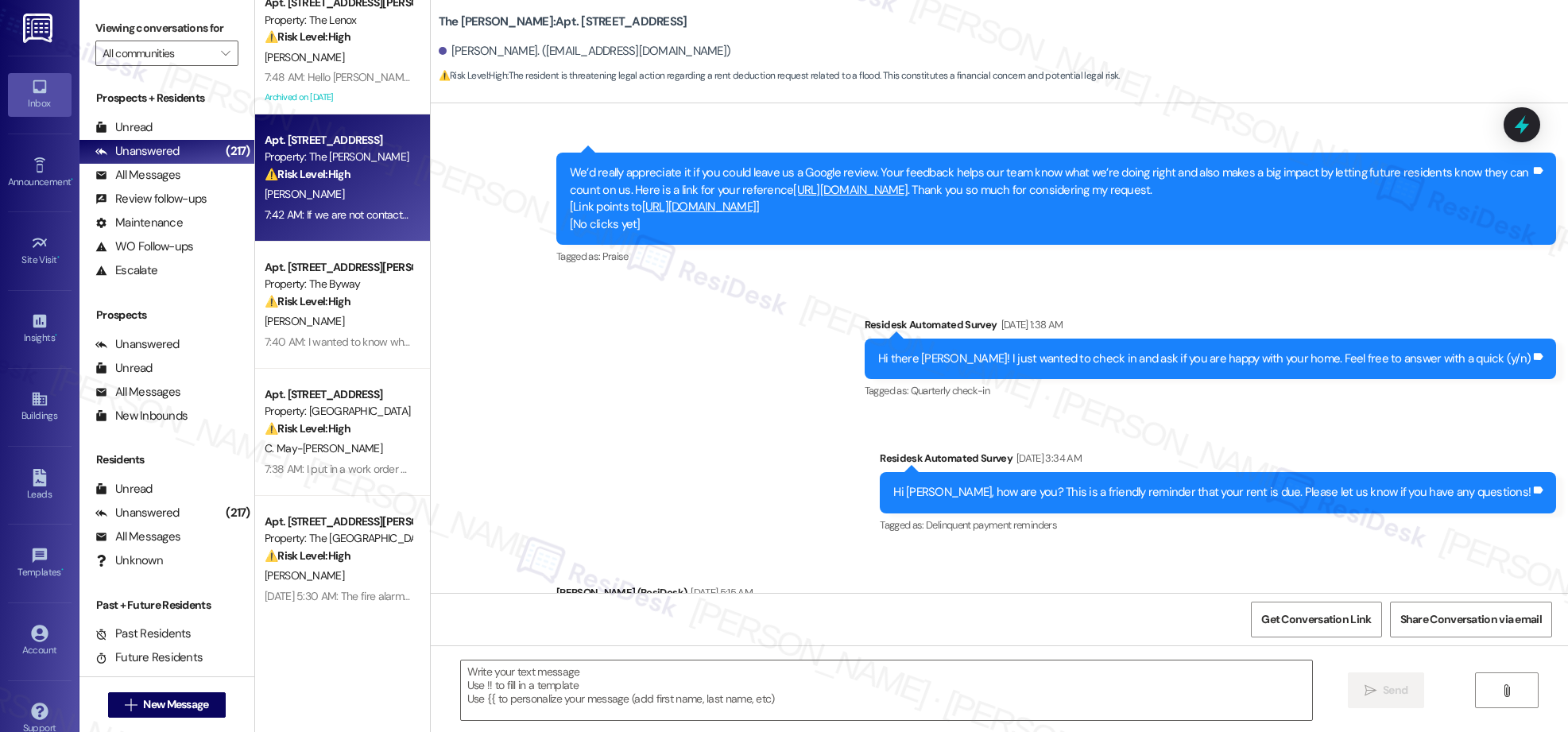
type textarea "Fetching suggested responses. Please feel free to read through the conversation…"
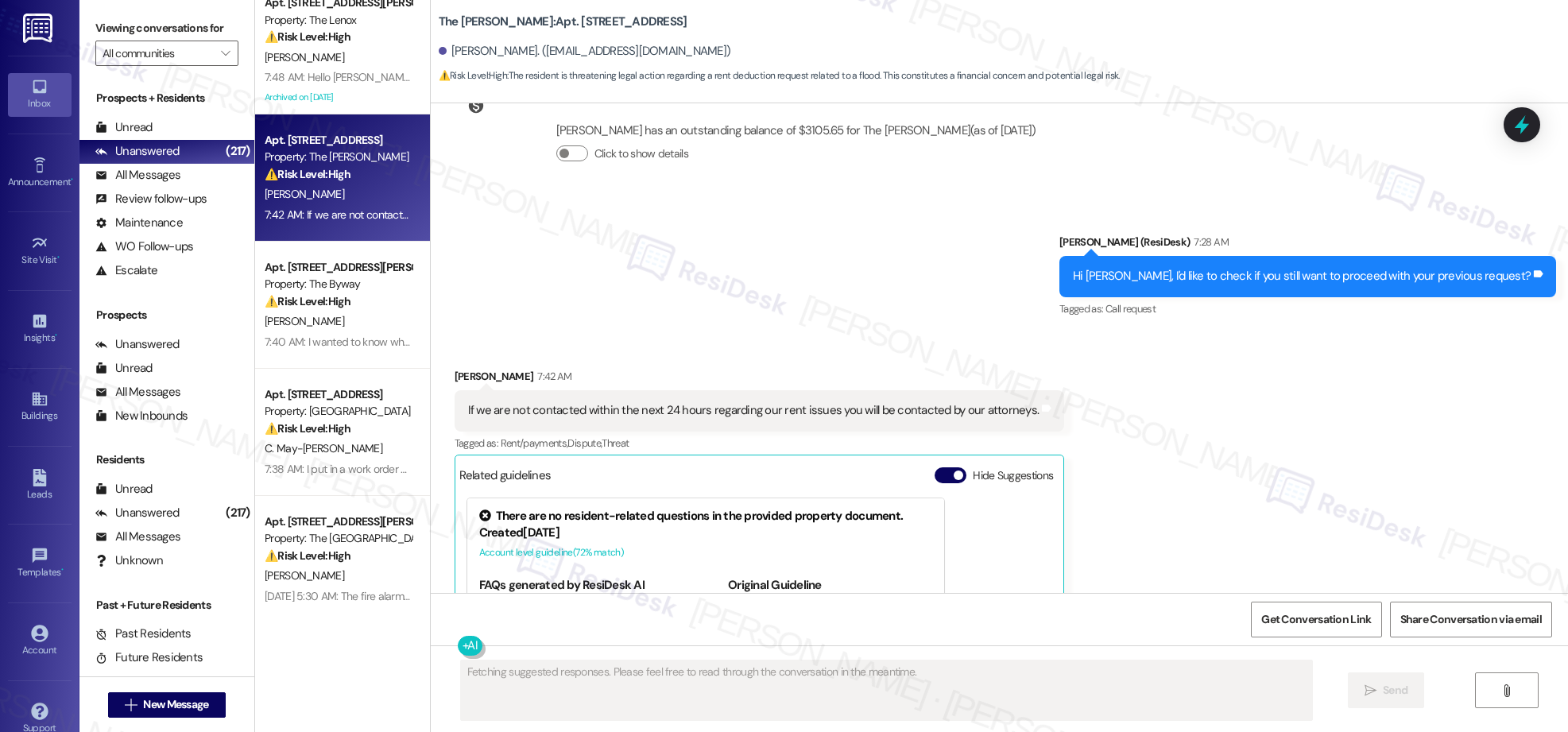
scroll to position [4948, 0]
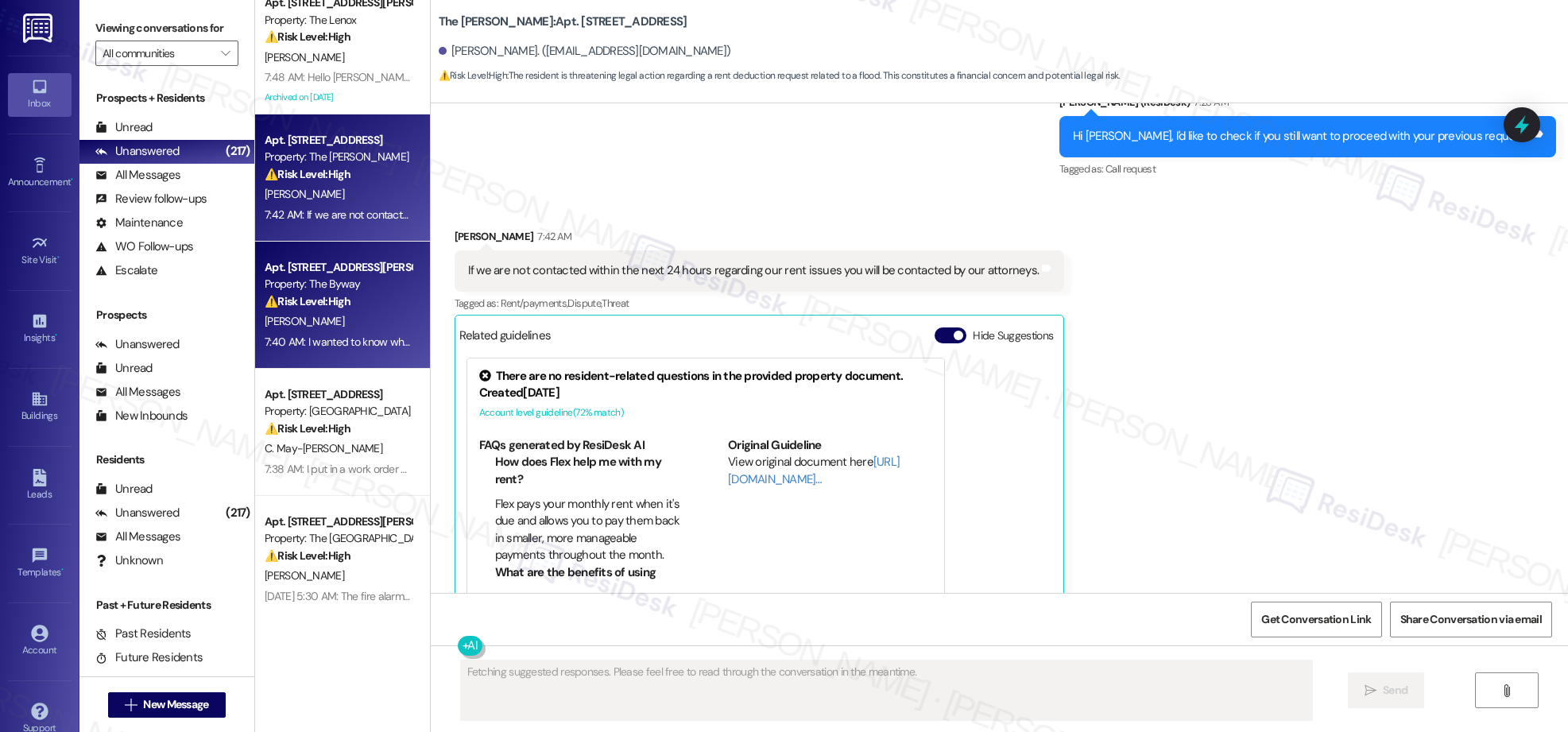
click at [302, 315] on div "[PERSON_NAME]" at bounding box center [338, 321] width 150 height 20
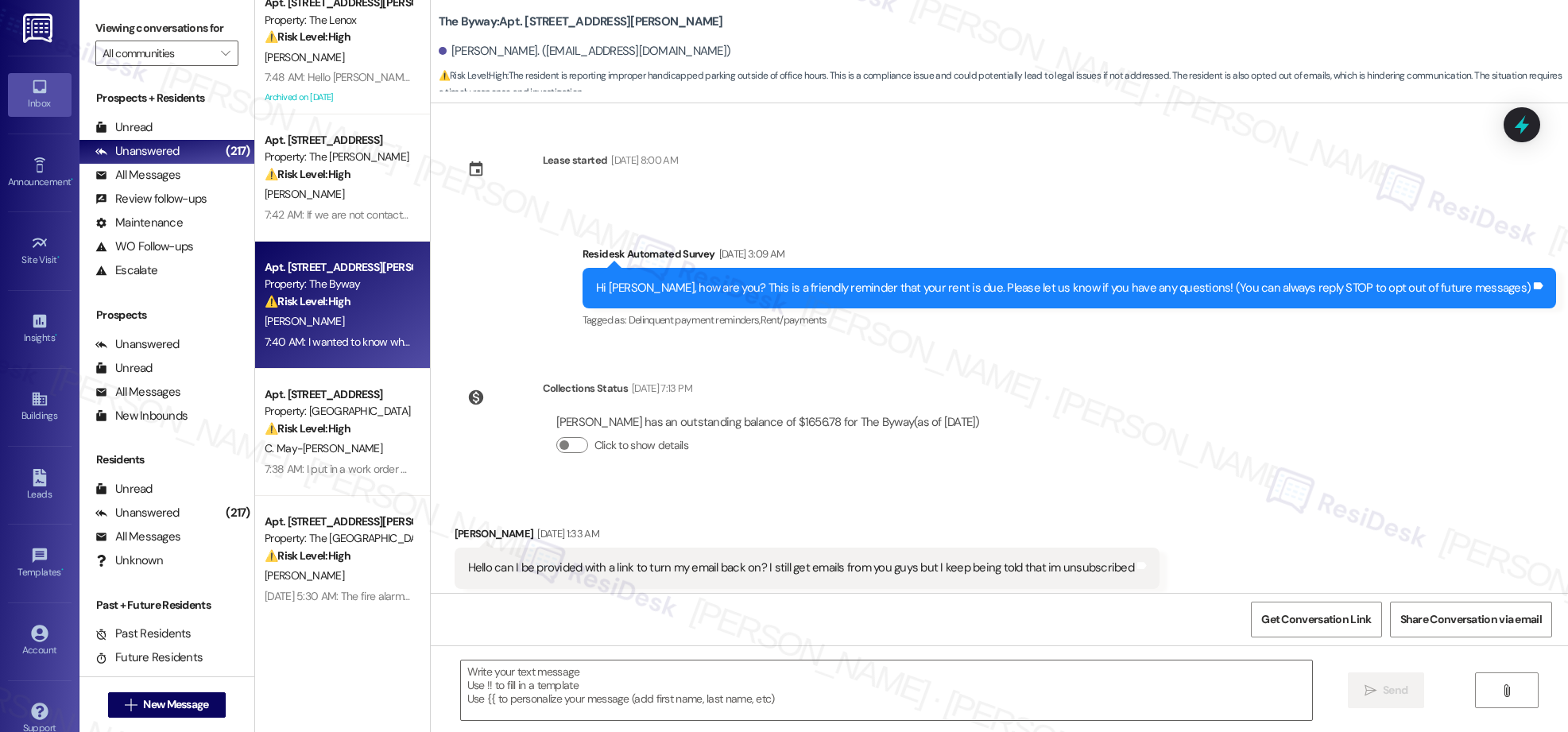
scroll to position [2411, 0]
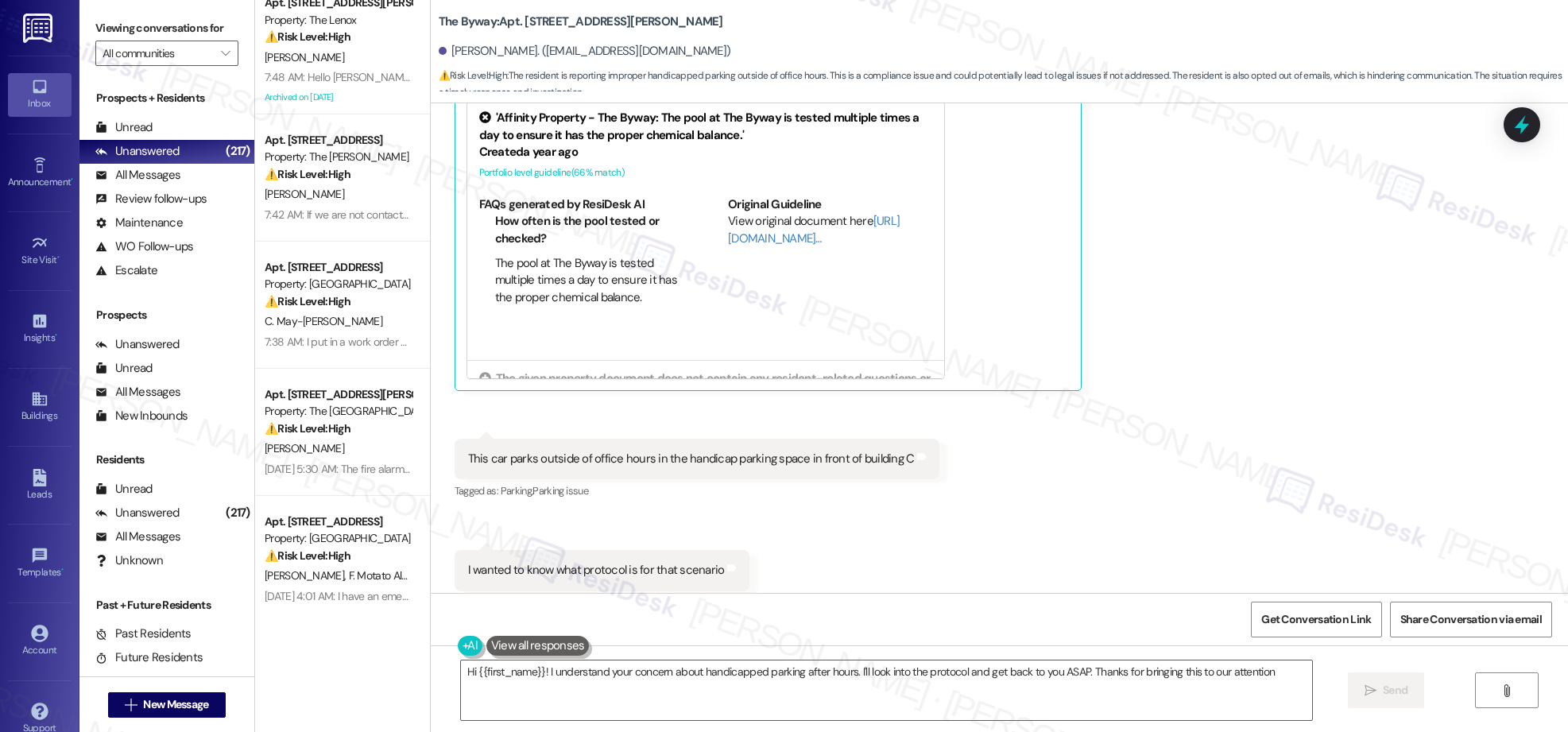
type textarea "Hi {{first_name}}! I understand your concern about handicapped parking after ho…"
